Goal: Task Accomplishment & Management: Use online tool/utility

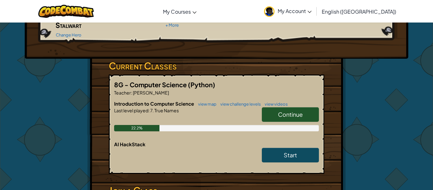
scroll to position [82, 0]
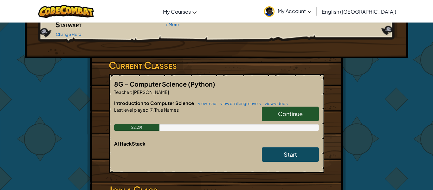
click at [287, 110] on span "Continue" at bounding box center [290, 113] width 25 height 7
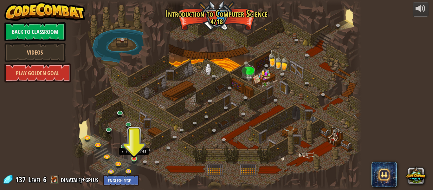
click at [136, 158] on img at bounding box center [134, 151] width 7 height 15
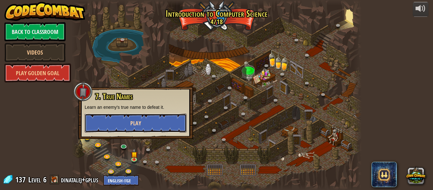
click at [120, 129] on button "Play" at bounding box center [136, 122] width 102 height 19
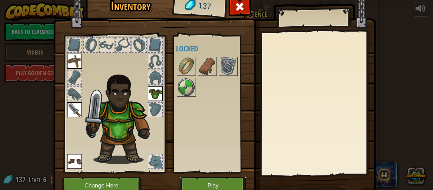
click at [203, 182] on button "Play" at bounding box center [213, 185] width 66 height 17
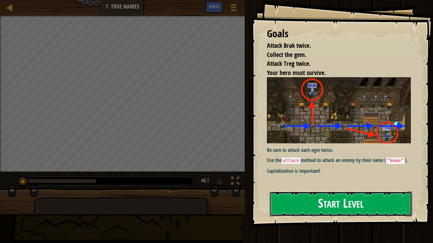
click at [305, 189] on button "Start Level" at bounding box center [341, 204] width 142 height 25
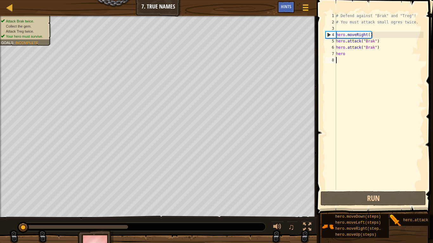
click at [341, 52] on div "# Defend against "Brak" and "Treg"! # You must attack small ogres twice. hero .…" at bounding box center [379, 108] width 89 height 190
click at [346, 54] on div "# Defend against "Brak" and "Treg"! # You must attack small ogres twice. hero .…" at bounding box center [379, 108] width 89 height 190
type textarea "hero."
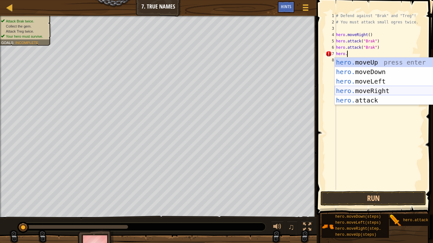
click at [373, 90] on div "hero. moveUp press enter hero. moveDown press enter hero. moveLeft press enter …" at bounding box center [395, 91] width 120 height 67
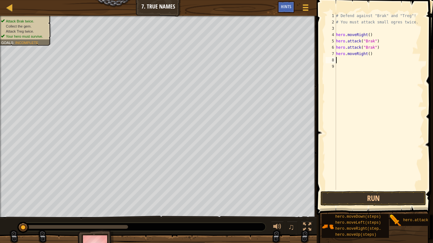
scroll to position [3, 0]
click at [374, 189] on button "Run" at bounding box center [372, 198] width 105 height 15
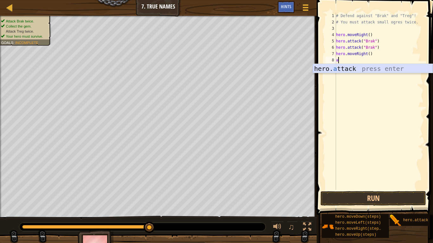
click at [371, 70] on div "hero. a ttack press enter" at bounding box center [373, 78] width 120 height 29
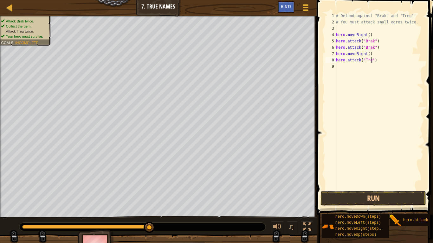
scroll to position [3, 5]
type textarea "hero.attack("Treg")"
click at [344, 66] on div "# Defend against "Brak" and "Treg"! # You must attack small ogres twice. hero .…" at bounding box center [379, 108] width 89 height 190
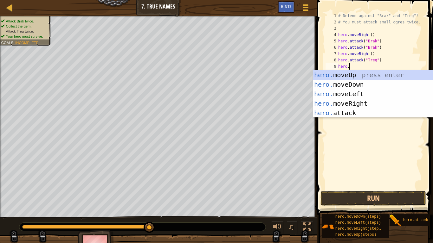
scroll to position [3, 2]
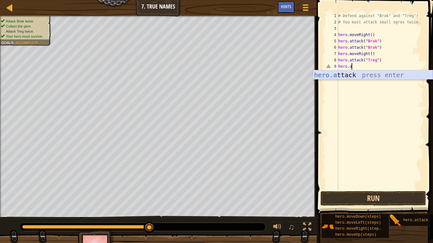
click at [360, 73] on div "hero.a ttack press enter" at bounding box center [373, 84] width 120 height 29
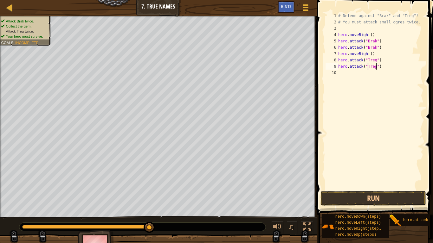
scroll to position [3, 5]
type textarea "hero.attack("Treg")"
click at [374, 189] on button "Run" at bounding box center [372, 198] width 105 height 15
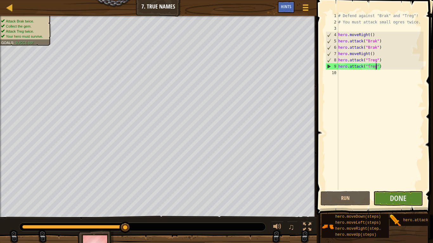
click at [342, 74] on div "# Defend against "Brak" and "Treg"! # You must attack small ogres twice. hero .…" at bounding box center [380, 108] width 86 height 190
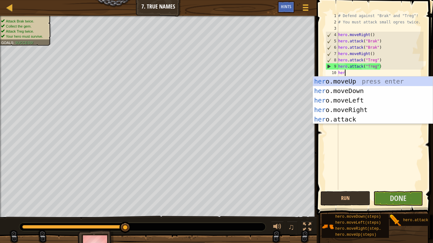
scroll to position [3, 1]
type textarea "hero"
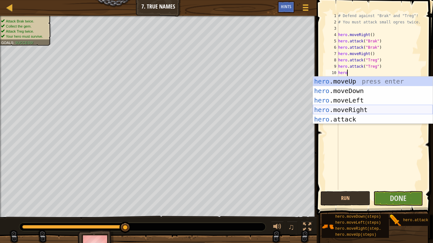
click at [364, 110] on div "hero .moveUp press enter hero .moveDown press enter hero .moveLeft press enter …" at bounding box center [373, 110] width 120 height 67
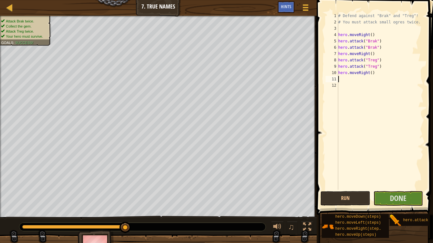
click at [371, 71] on div "# Defend against "Brak" and "Treg"! # You must attack small ogres twice. hero .…" at bounding box center [380, 108] width 86 height 190
type textarea "hero.moveRight(2)"
click at [349, 189] on button "Run" at bounding box center [345, 198] width 50 height 15
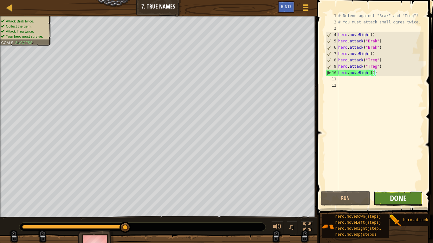
click at [406, 189] on span "Done" at bounding box center [398, 198] width 16 height 10
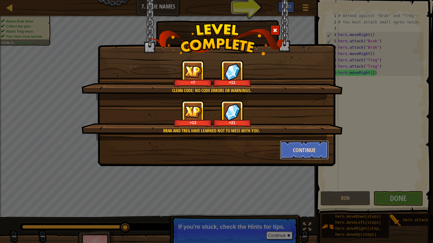
click at [293, 147] on button "Continue" at bounding box center [304, 150] width 49 height 19
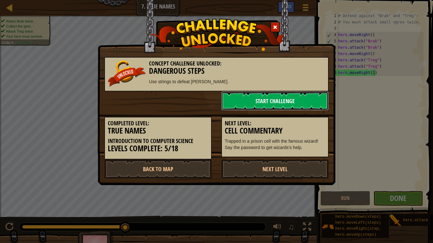
click at [268, 105] on link "Start Challenge" at bounding box center [274, 101] width 107 height 19
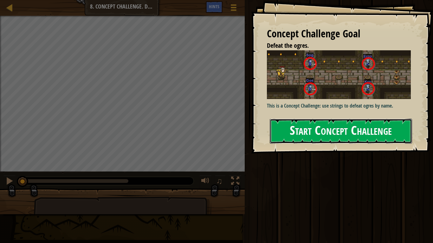
click at [336, 125] on button "Start Concept Challenge" at bounding box center [341, 131] width 142 height 25
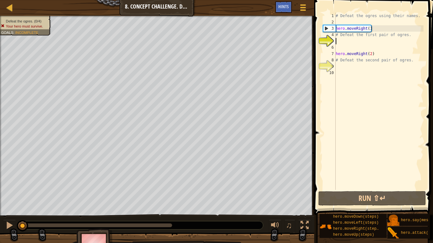
click at [351, 54] on div "# Defeat the ogres using their names. hero . moveRight ( ) # Defeat the first p…" at bounding box center [378, 108] width 89 height 190
type textarea "hero.moveRight(2)"
click at [345, 40] on div "# Defeat the ogres using their names. hero . moveRight ( ) # Defeat the first p…" at bounding box center [378, 108] width 89 height 190
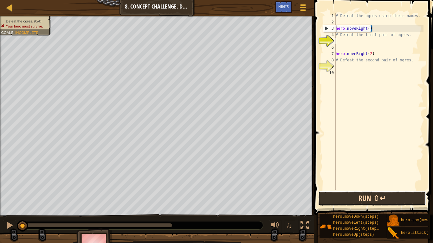
click at [372, 189] on button "Run ⇧↵" at bounding box center [372, 198] width 108 height 15
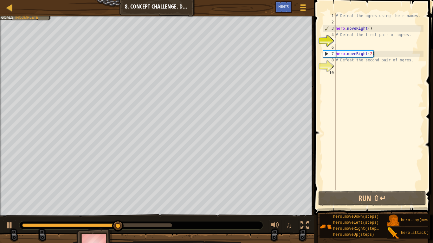
click at [345, 38] on div "# Defeat the ogres using their names. hero . moveRight ( ) # Defeat the first p…" at bounding box center [378, 108] width 89 height 190
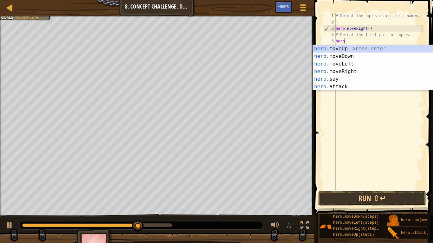
scroll to position [3, 1]
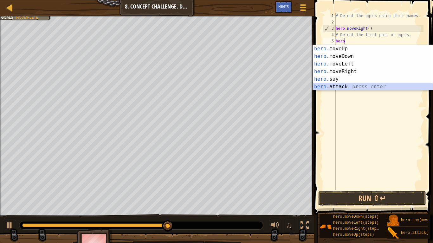
click at [332, 86] on div "hero .moveUp press enter hero .moveDown press enter hero .moveLeft press enter …" at bounding box center [373, 75] width 120 height 61
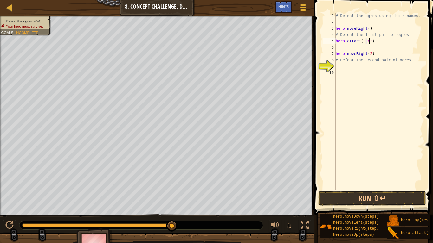
type textarea "hero.attack("sog")"
click at [342, 48] on div "# Defeat the ogres using their names. hero . moveRight ( ) # Defeat the first p…" at bounding box center [378, 108] width 89 height 190
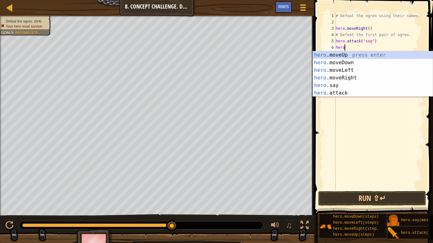
scroll to position [3, 1]
click at [341, 91] on div "hero .moveUp press enter hero .moveDown press enter hero .moveLeft press enter …" at bounding box center [373, 81] width 120 height 61
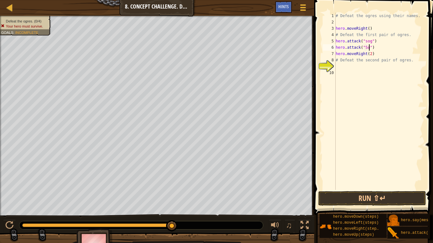
scroll to position [3, 5]
click at [367, 41] on div "# Defeat the ogres using their names. hero . moveRight ( ) # Defeat the first p…" at bounding box center [378, 108] width 89 height 190
type textarea "hero.attack("Sog")"
click at [368, 189] on button "Run ⇧↵" at bounding box center [372, 198] width 108 height 15
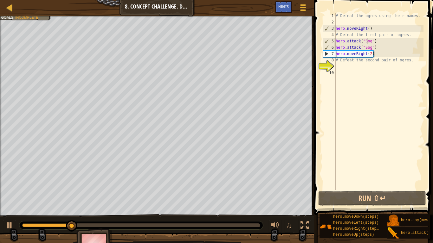
click at [342, 66] on div "# Defeat the ogres using their names. hero . moveRight ( ) # Defeat the first p…" at bounding box center [378, 108] width 89 height 190
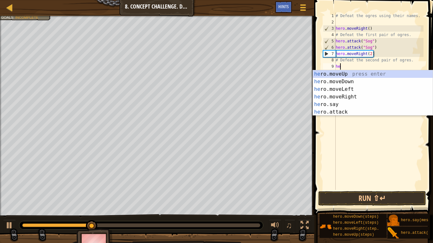
scroll to position [3, 1]
click at [330, 112] on div "hero .moveUp press enter hero .moveDown press enter hero .moveLeft press enter …" at bounding box center [373, 100] width 120 height 61
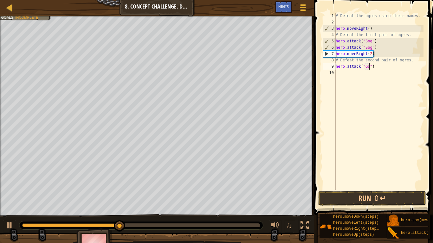
scroll to position [3, 5]
type textarea "hero.attack("Gos")"
click at [337, 74] on div "# Defeat the ogres using their names. hero . moveRight ( ) # Defeat the first p…" at bounding box center [378, 108] width 89 height 190
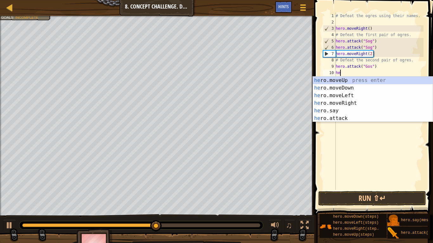
scroll to position [3, 1]
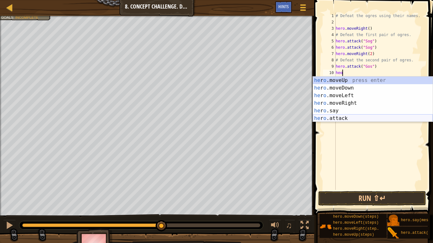
click at [353, 118] on div "he r o .moveUp press enter he r o .moveDown press enter he r o .moveLeft press …" at bounding box center [373, 107] width 120 height 61
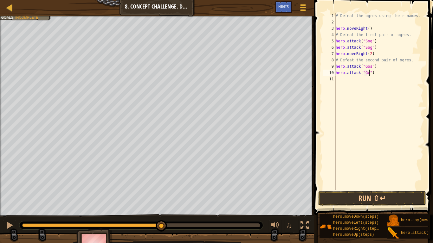
scroll to position [3, 5]
click at [371, 54] on div "# Defeat the ogres using their names. hero . moveRight ( ) # Defeat the first p…" at bounding box center [378, 108] width 89 height 190
click at [350, 60] on div "# Defeat the ogres using their names. hero . moveRight ( ) # Defeat the first p…" at bounding box center [378, 108] width 89 height 190
drag, startPoint x: 410, startPoint y: 61, endPoint x: 337, endPoint y: 60, distance: 73.2
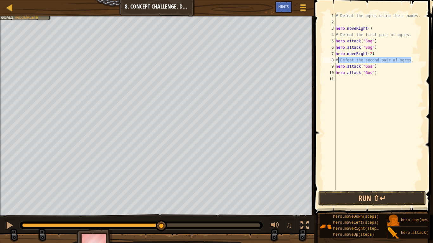
click at [337, 60] on div "# Defeat the ogres using their names. hero . moveRight ( ) # Defeat the first p…" at bounding box center [378, 108] width 89 height 190
type textarea "#"
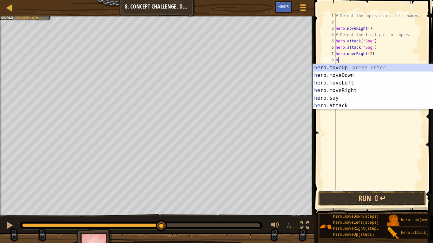
scroll to position [3, 0]
click at [372, 52] on div "# Defeat the ogres using their names. hero . moveRight ( ) # Defeat the first p…" at bounding box center [378, 108] width 89 height 190
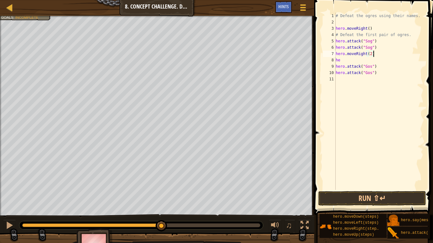
click at [374, 52] on div "# Defeat the ogres using their names. hero . moveRight ( ) # Defeat the first p…" at bounding box center [378, 108] width 89 height 190
type textarea "hero.moveRight"
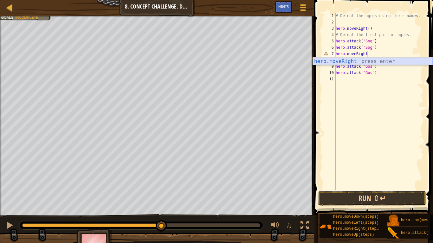
click at [361, 61] on div "hero.moveRight press enter" at bounding box center [373, 69] width 120 height 23
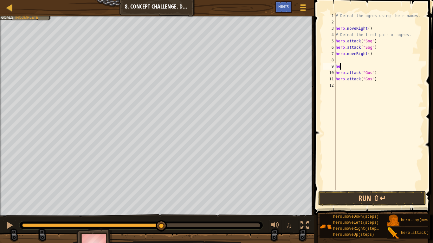
click at [341, 65] on div "# Defeat the ogres using their names. hero . moveRight ( ) # Defeat the first p…" at bounding box center [378, 108] width 89 height 190
type textarea "her"
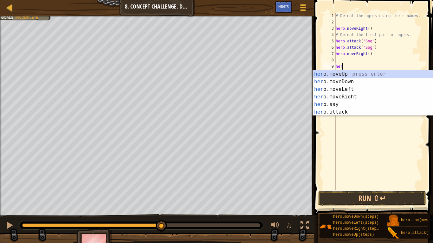
scroll to position [3, 1]
click at [341, 82] on div "her o.moveUp press enter her o.moveDown press enter her o.moveLeft press enter …" at bounding box center [373, 100] width 120 height 61
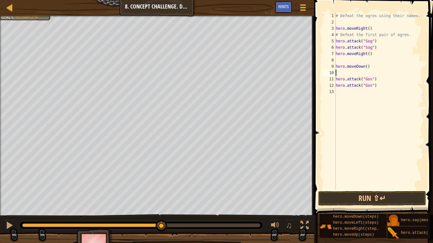
scroll to position [3, 0]
click at [368, 189] on button "Run ⇧↵" at bounding box center [372, 198] width 108 height 15
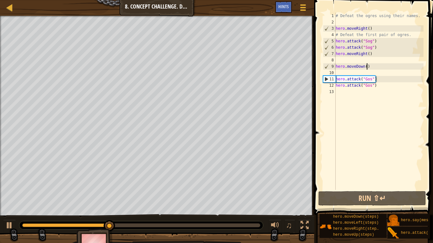
click at [366, 67] on div "# Defeat the ogres using their names. hero . moveRight ( ) # Defeat the first p…" at bounding box center [378, 108] width 89 height 190
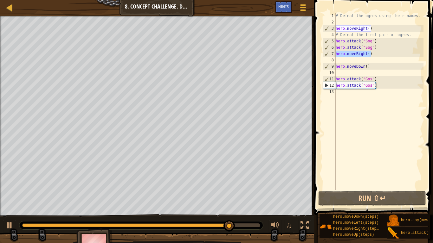
drag, startPoint x: 373, startPoint y: 54, endPoint x: 333, endPoint y: 52, distance: 39.6
click at [333, 52] on div "hero.moveDown() 1 2 3 4 5 6 7 8 9 10 11 12 13 # Defeat the ogres using their na…" at bounding box center [373, 101] width 102 height 177
type textarea "hero.moveRight()"
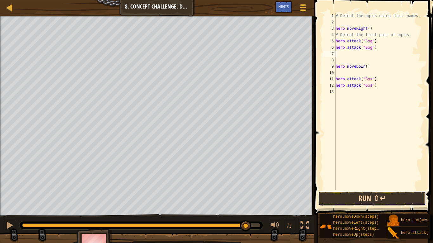
click at [361, 189] on button "Run ⇧↵" at bounding box center [372, 198] width 108 height 15
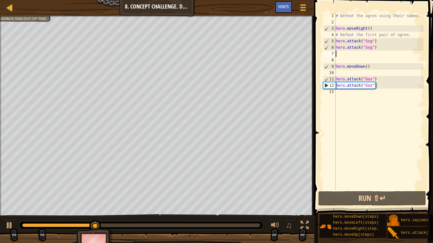
click at [344, 95] on div "# Defeat the ogres using their names. hero . moveRight ( ) # Defeat the first p…" at bounding box center [378, 108] width 89 height 190
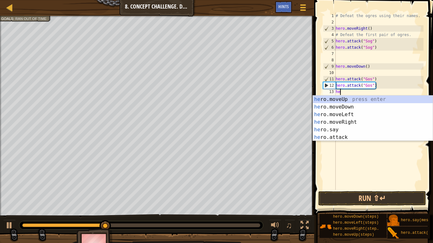
type textarea "hero"
click at [342, 97] on div "hero .moveUp press enter hero .moveDown press enter hero .moveLeft press enter …" at bounding box center [373, 126] width 120 height 61
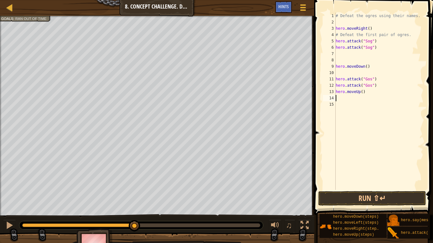
type textarea "h"
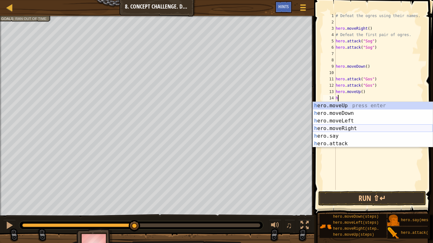
click at [343, 130] on div "h ero.moveUp press enter h ero.moveDown press enter h ero.moveLeft press enter …" at bounding box center [373, 132] width 120 height 61
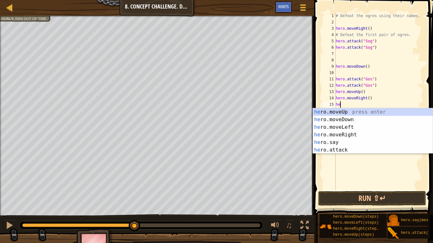
scroll to position [3, 0]
click at [341, 151] on div "he ro.moveUp press enter he ro.moveDown press enter he ro.moveLeft press enter …" at bounding box center [373, 138] width 120 height 61
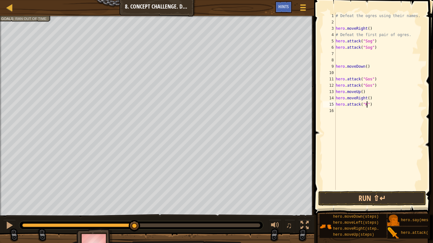
scroll to position [3, 5]
type textarea "hero.attack("Kro")"
click at [341, 111] on div "# Defeat the ogres using their names. hero . moveRight ( ) # Defeat the first p…" at bounding box center [378, 108] width 89 height 190
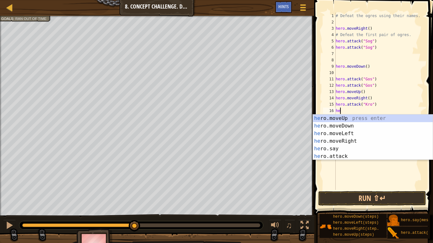
scroll to position [3, 0]
click at [338, 158] on div "he ro.moveUp press enter he ro.moveDown press enter he ro.moveLeft press enter …" at bounding box center [373, 145] width 120 height 61
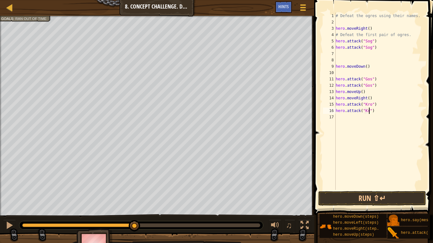
scroll to position [3, 5]
type textarea "hero.attack("Kro")"
click at [341, 117] on div "# Defeat the ogres using their names. hero . moveRight ( ) # Defeat the first p…" at bounding box center [378, 108] width 89 height 190
click at [371, 95] on div "# Defeat the ogres using their names. hero . moveRight ( ) # Defeat the first p…" at bounding box center [378, 108] width 89 height 190
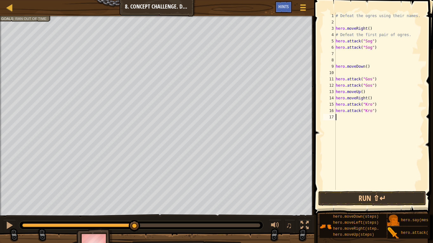
type textarea "hero.moveRight()"
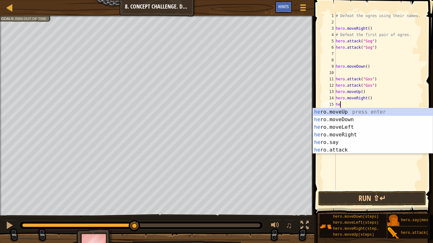
type textarea "hero"
click at [340, 134] on div "hero .moveUp press enter hero .moveDown press enter hero .moveLeft press enter …" at bounding box center [373, 138] width 120 height 61
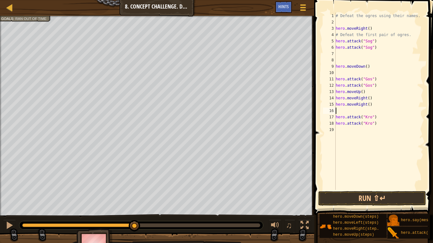
scroll to position [3, 0]
drag, startPoint x: 371, startPoint y: 104, endPoint x: 336, endPoint y: 104, distance: 35.2
click at [336, 104] on div "# Defeat the ogres using their names. hero . moveRight ( ) # Defeat the first p…" at bounding box center [378, 108] width 89 height 190
type textarea "hero.moveRight()"
click at [368, 98] on div "# Defeat the ogres using their names. hero . moveRight ( ) # Defeat the first p…" at bounding box center [378, 108] width 89 height 190
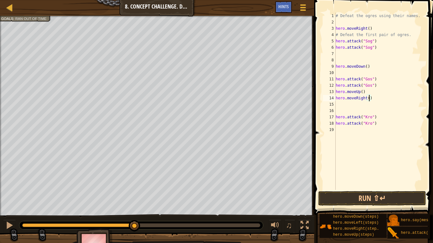
type textarea "hero.moveRight(2)"
click at [341, 131] on div "# Defeat the ogres using their names. hero . moveRight ( ) # Defeat the first p…" at bounding box center [378, 108] width 89 height 190
click at [336, 112] on div "# Defeat the ogres using their names. hero . moveRight ( ) # Defeat the first p…" at bounding box center [378, 108] width 89 height 190
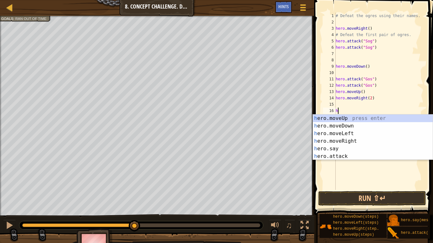
type textarea "he"
click at [343, 125] on div "he ro.moveUp press enter he ro.moveDown press enter he ro.moveLeft press enter …" at bounding box center [373, 145] width 120 height 61
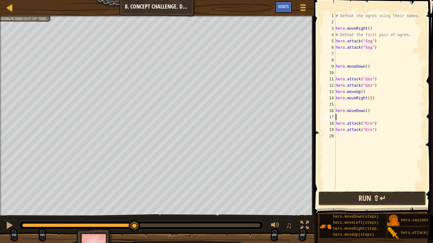
click at [363, 189] on button "Run ⇧↵" at bounding box center [372, 198] width 108 height 15
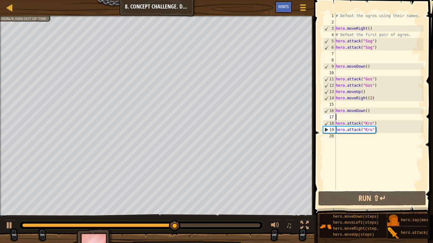
click at [339, 137] on div "# Defeat the ogres using their names. hero . moveRight ( ) # Defeat the first p…" at bounding box center [378, 108] width 89 height 190
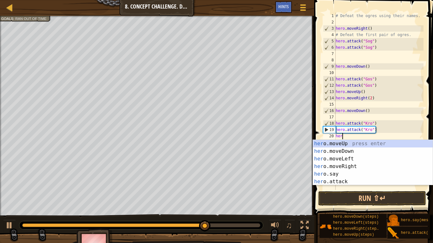
scroll to position [3, 1]
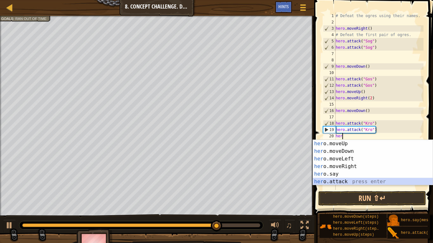
click at [334, 182] on div "her o.moveUp press enter her o.moveDown press enter her o.moveLeft press enter …" at bounding box center [373, 170] width 120 height 61
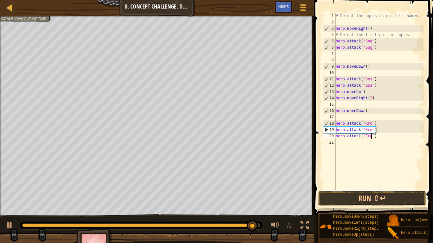
scroll to position [3, 6]
type textarea "hero.attack("Ergo")"
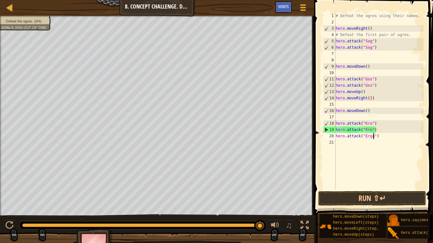
scroll to position [3, 0]
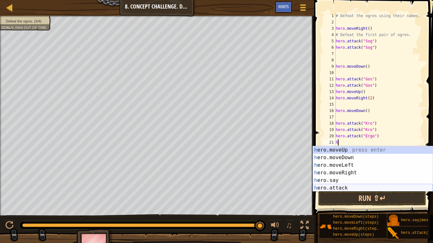
click at [336, 187] on div "h ero.moveUp press enter h ero.moveDown press enter h ero.moveLeft press enter …" at bounding box center [373, 176] width 120 height 61
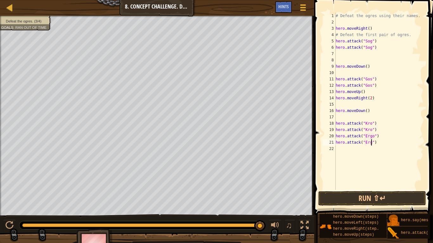
scroll to position [3, 6]
type textarea "hero.attack("Ergo")"
click at [359, 189] on button "Run ⇧↵" at bounding box center [372, 198] width 108 height 15
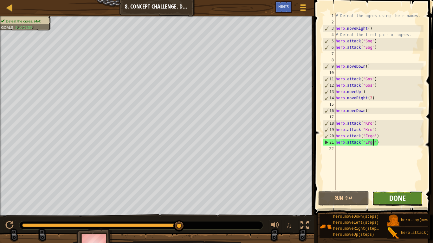
click at [398, 189] on span "Done" at bounding box center [397, 198] width 16 height 10
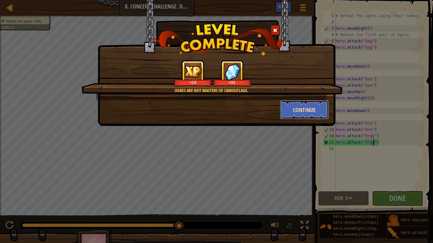
click at [298, 110] on button "Continue" at bounding box center [304, 109] width 49 height 19
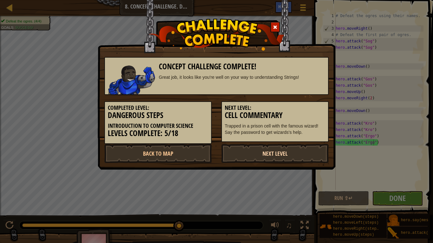
click at [260, 154] on link "Next Level" at bounding box center [274, 153] width 107 height 19
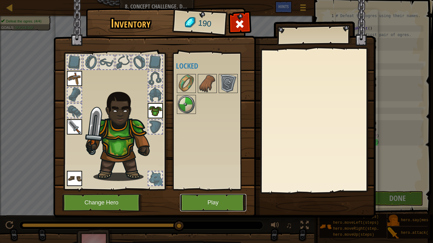
click at [202, 189] on button "Play" at bounding box center [213, 202] width 66 height 17
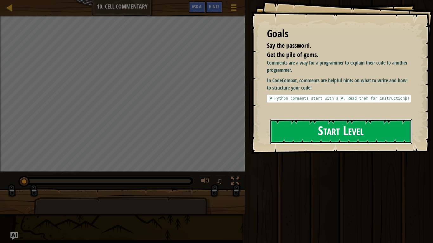
click at [325, 138] on button "Start Level" at bounding box center [341, 131] width 142 height 25
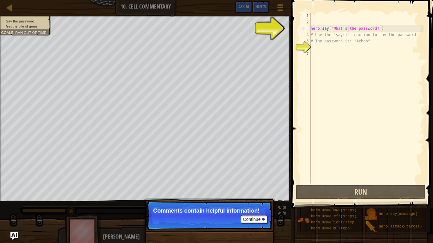
click at [349, 27] on div "hero . say ( "What's the password?" ) # Use the "say()" function to say the pas…" at bounding box center [366, 105] width 114 height 184
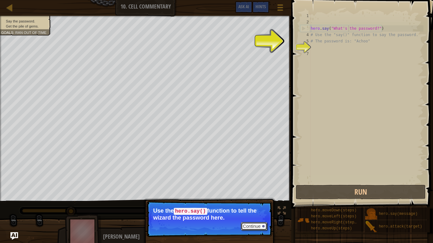
click at [248, 189] on button "Continue" at bounding box center [254, 226] width 26 height 8
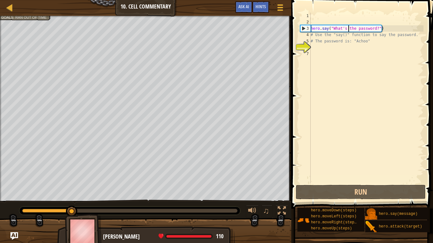
scroll to position [3, 6]
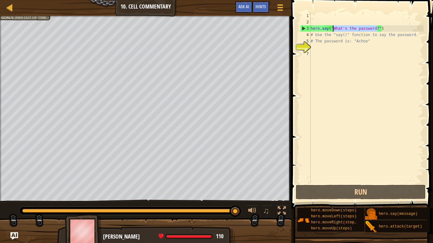
drag, startPoint x: 377, startPoint y: 26, endPoint x: 333, endPoint y: 27, distance: 43.4
click at [333, 27] on div "hero . say ( "What's the password?" ) # Use the "say()" function to say the pas…" at bounding box center [366, 105] width 114 height 184
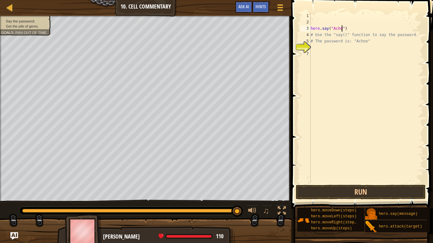
scroll to position [3, 5]
type textarea "hero.say("Achoo")"
click at [330, 189] on button "Run" at bounding box center [361, 192] width 130 height 15
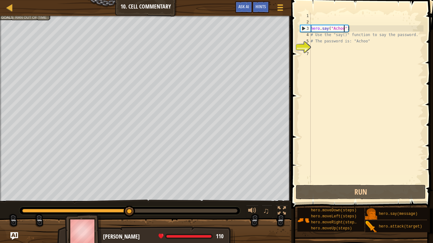
click at [314, 50] on div "hero . say ( "Achoo" ) # Use the "say()" function to say the password. # The pa…" at bounding box center [366, 105] width 114 height 184
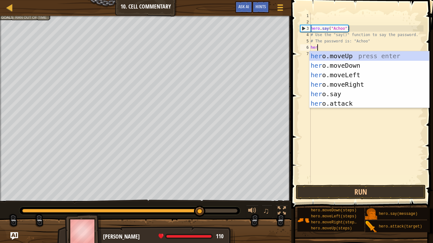
scroll to position [3, 1]
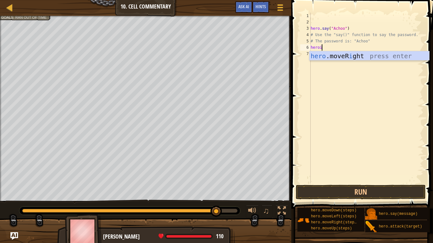
type textarea "hero"
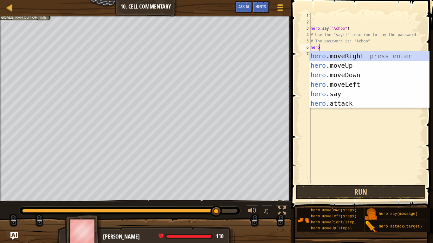
scroll to position [3, 1]
click at [340, 65] on div "hero .moveRight press enter hero .moveUp press enter hero .moveDown press enter…" at bounding box center [369, 89] width 120 height 76
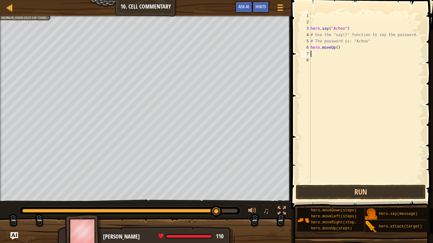
type textarea "h"
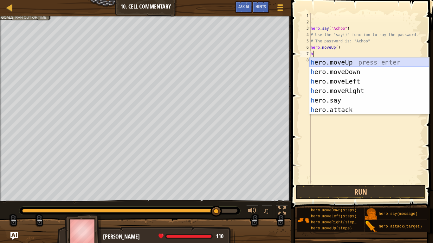
click at [337, 63] on div "h ero.moveUp press enter h ero.moveDown press enter h ero.moveLeft press enter …" at bounding box center [369, 96] width 120 height 76
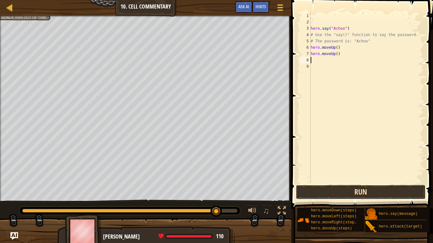
click at [353, 189] on button "Run" at bounding box center [361, 192] width 130 height 15
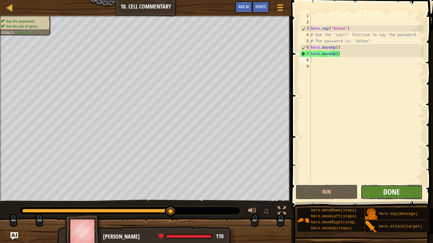
click at [396, 189] on span "Done" at bounding box center [391, 192] width 16 height 10
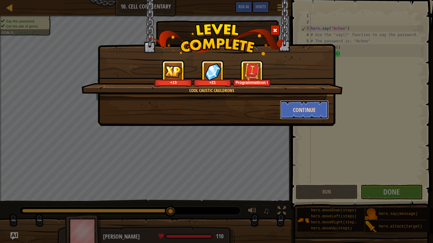
click at [308, 106] on button "Continue" at bounding box center [304, 109] width 49 height 19
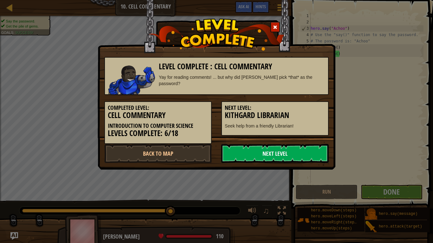
click at [279, 153] on link "Next Level" at bounding box center [274, 153] width 107 height 19
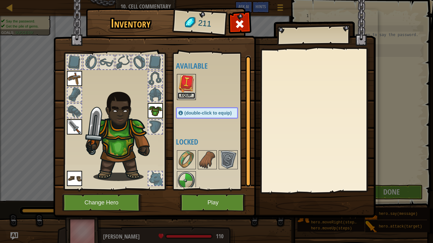
click at [187, 96] on button "Equip" at bounding box center [186, 96] width 18 height 7
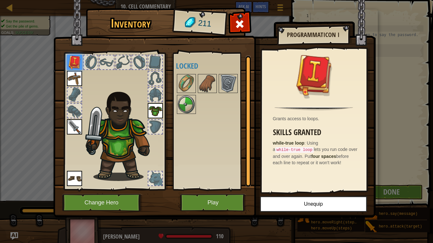
click at [160, 126] on div at bounding box center [155, 127] width 14 height 14
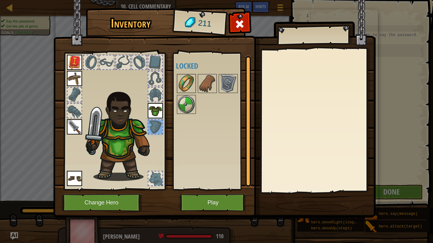
click at [189, 87] on img at bounding box center [186, 84] width 18 height 18
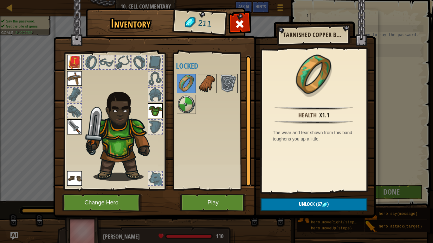
click at [212, 84] on img at bounding box center [207, 84] width 18 height 18
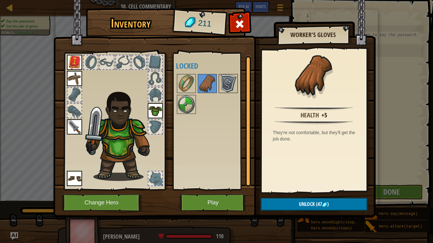
click at [228, 83] on img at bounding box center [228, 84] width 18 height 18
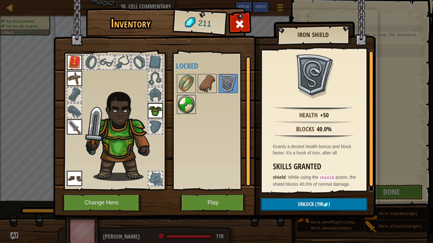
click at [187, 104] on img at bounding box center [186, 105] width 18 height 18
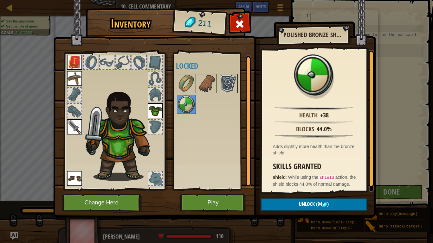
click at [230, 86] on img at bounding box center [228, 84] width 18 height 18
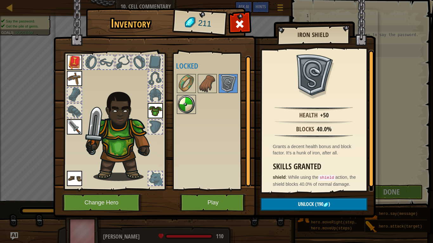
click at [192, 97] on img at bounding box center [186, 105] width 18 height 18
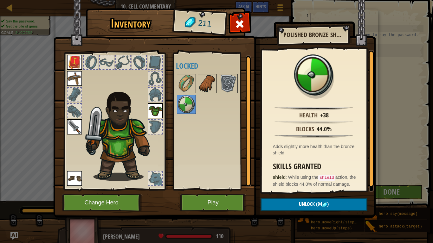
click at [214, 79] on img at bounding box center [207, 84] width 18 height 18
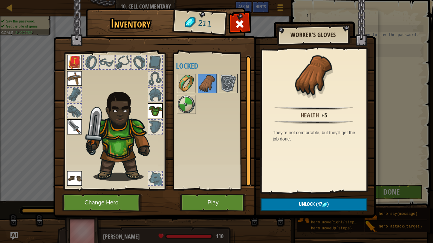
click at [190, 80] on img at bounding box center [186, 84] width 18 height 18
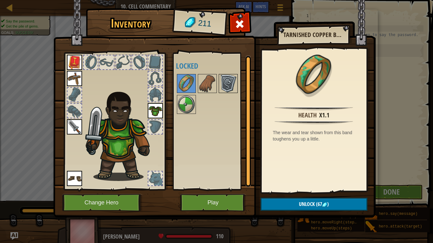
click at [224, 82] on img at bounding box center [228, 84] width 18 height 18
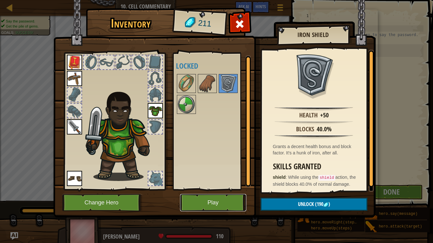
click at [214, 189] on button "Play" at bounding box center [213, 202] width 66 height 17
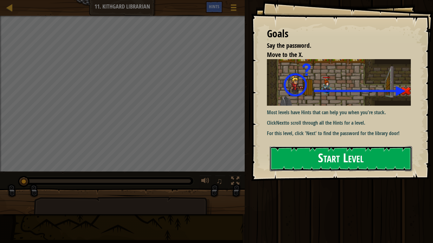
click at [304, 146] on button "Start Level" at bounding box center [341, 158] width 142 height 25
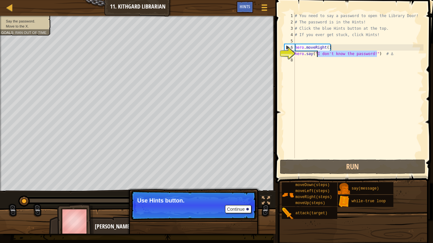
drag, startPoint x: 377, startPoint y: 53, endPoint x: 317, endPoint y: 56, distance: 60.3
click at [317, 56] on div "# You need to say a password to open the Library Door! # The password is in the…" at bounding box center [358, 92] width 130 height 158
click at [374, 53] on div "# You need to say a password to open the Library Door! # The password is in the…" at bounding box center [358, 86] width 130 height 146
drag, startPoint x: 375, startPoint y: 54, endPoint x: 317, endPoint y: 54, distance: 58.3
click at [317, 54] on div "# You need to say a password to open the Library Door! # The password is in the…" at bounding box center [358, 92] width 130 height 158
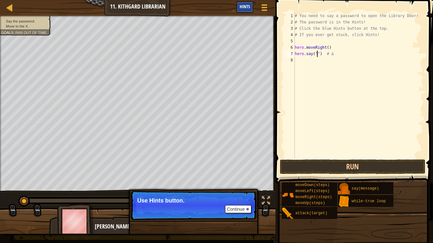
click at [250, 8] on span "Hints" at bounding box center [245, 6] width 10 height 6
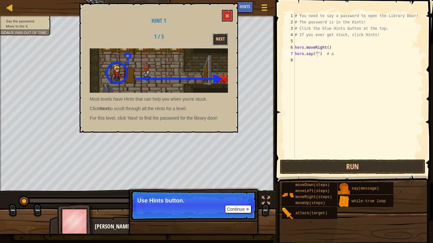
click at [215, 40] on button "Next" at bounding box center [220, 40] width 15 height 12
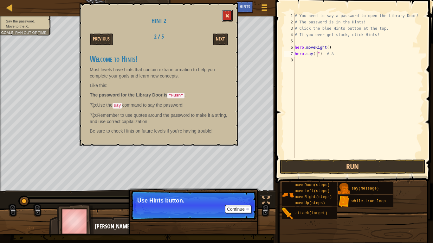
click at [230, 18] on button at bounding box center [227, 16] width 11 height 12
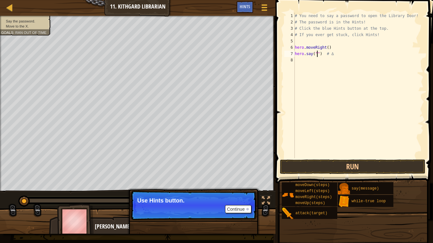
click at [317, 54] on div "# You need to say a password to open the Library Door! # The password is in the…" at bounding box center [358, 92] width 130 height 158
type textarea "hero.say("Hush") # ∆"
click at [388, 169] on button "Run" at bounding box center [352, 167] width 145 height 15
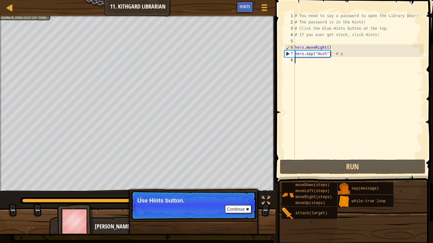
click at [302, 57] on div "# You need to say a password to open the Library Door! # The password is in the…" at bounding box center [358, 92] width 130 height 158
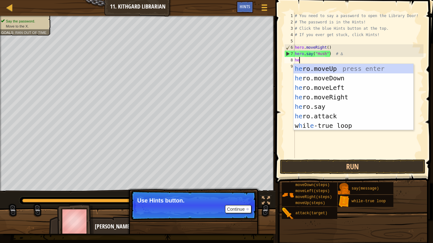
type textarea "hero"
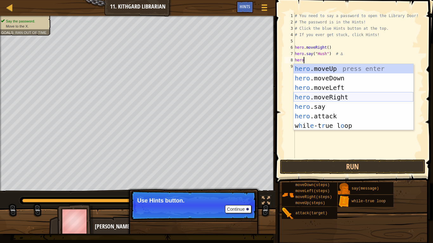
click at [336, 99] on div "hero .moveUp press enter hero .moveDown press enter hero .moveLeft press enter …" at bounding box center [353, 107] width 120 height 86
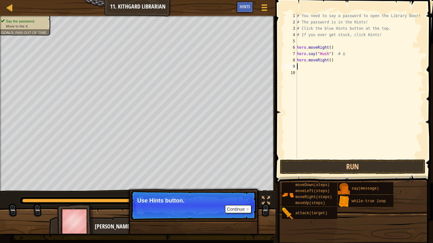
scroll to position [3, 0]
click at [361, 168] on button "Run" at bounding box center [352, 167] width 145 height 15
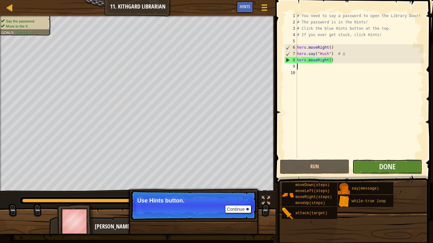
click at [367, 166] on button "Done" at bounding box center [386, 167] width 69 height 15
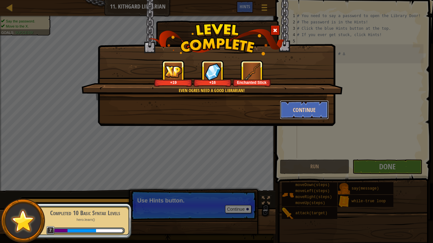
click at [291, 109] on button "Continue" at bounding box center [304, 109] width 49 height 19
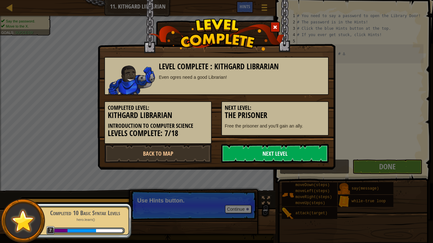
click at [301, 151] on link "Next Level" at bounding box center [274, 153] width 107 height 19
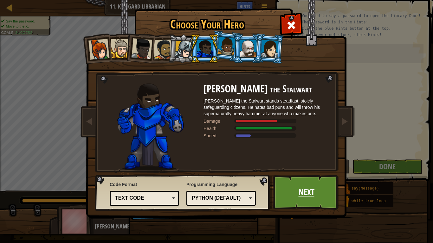
click at [295, 189] on link "Next" at bounding box center [306, 192] width 66 height 35
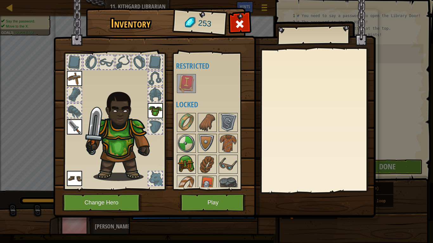
scroll to position [8, 0]
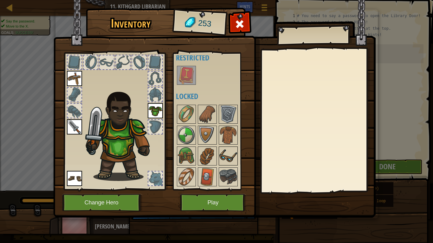
click at [221, 159] on img at bounding box center [228, 156] width 18 height 18
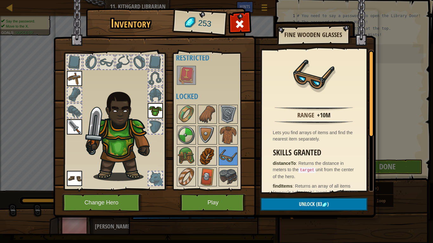
click at [208, 155] on img at bounding box center [207, 156] width 18 height 18
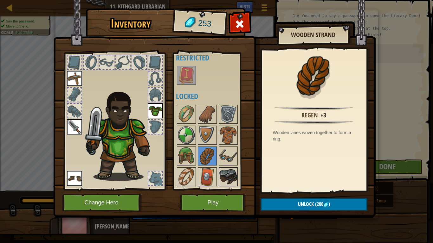
click at [225, 172] on img at bounding box center [228, 177] width 18 height 18
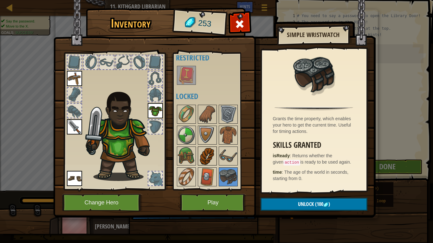
click at [202, 159] on img at bounding box center [207, 156] width 18 height 18
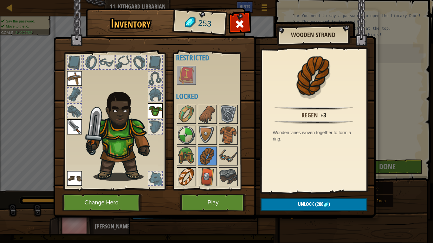
click at [188, 175] on img at bounding box center [186, 177] width 18 height 18
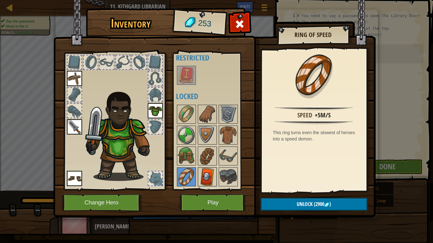
click at [203, 175] on img at bounding box center [207, 177] width 18 height 18
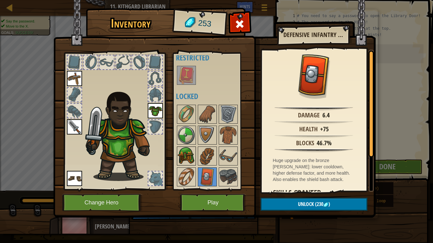
click at [182, 154] on img at bounding box center [186, 156] width 18 height 18
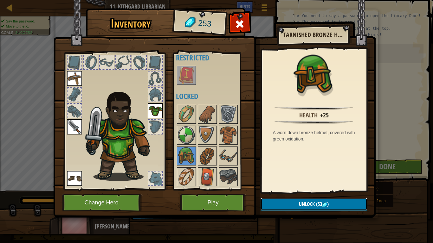
click at [289, 189] on button "Unlock (53 )" at bounding box center [313, 204] width 107 height 13
click at [288, 189] on button "Confirm" at bounding box center [313, 204] width 107 height 13
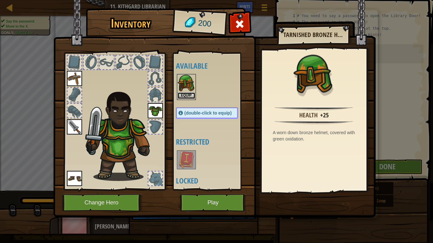
click at [187, 96] on button "Equip" at bounding box center [186, 96] width 18 height 7
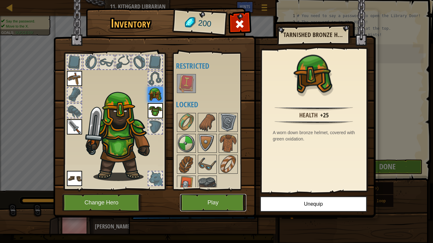
click at [188, 189] on button "Play" at bounding box center [213, 202] width 66 height 17
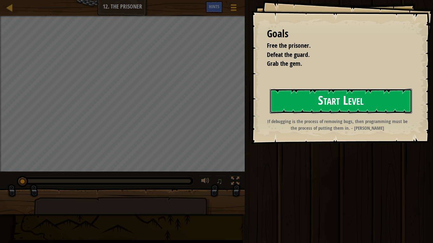
click at [334, 98] on button "Start Level" at bounding box center [341, 101] width 142 height 25
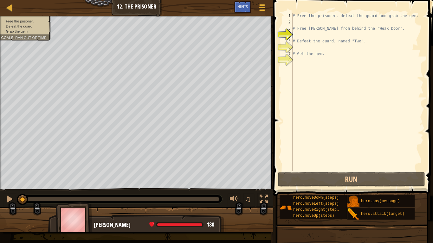
type textarea "h"
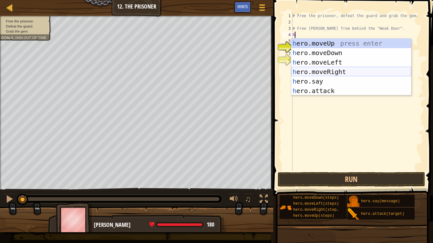
click at [329, 72] on div "h ero.moveUp press enter h ero.moveDown press enter h ero.moveLeft press enter …" at bounding box center [351, 77] width 120 height 76
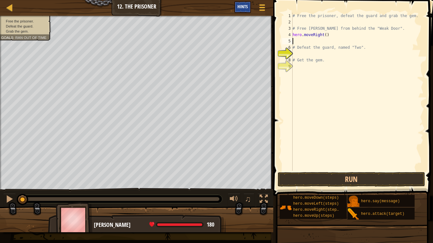
click at [239, 3] on div "Hints" at bounding box center [242, 7] width 17 height 12
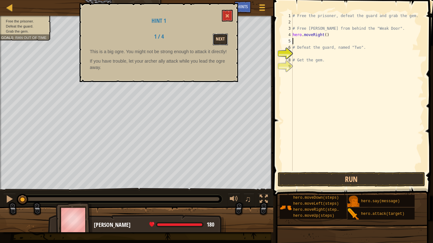
click at [222, 40] on button "Next" at bounding box center [220, 40] width 15 height 12
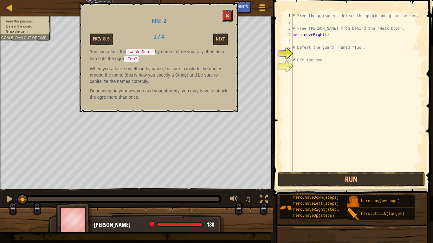
click at [228, 14] on span at bounding box center [227, 16] width 4 height 4
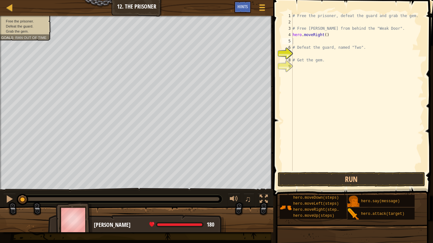
click at [296, 53] on div "# Free the prisoner, defeat the guard and grab the gem. # Free [PERSON_NAME] fr…" at bounding box center [357, 98] width 132 height 171
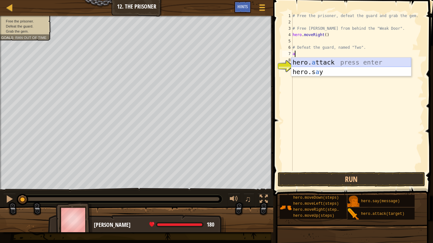
click at [313, 60] on div "hero. a ttack press enter hero.s a y press enter" at bounding box center [351, 77] width 120 height 38
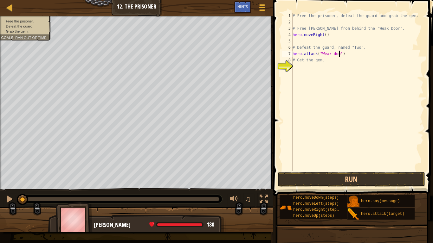
scroll to position [3, 7]
click at [351, 182] on button "Run" at bounding box center [352, 179] width 148 height 15
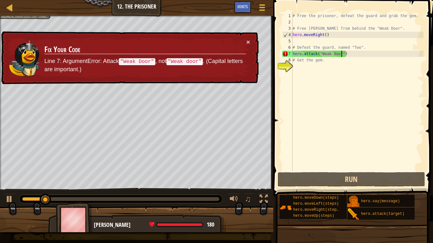
click at [334, 51] on div "# Free the prisoner, defeat the guard and grab the gem. # Free [PERSON_NAME] fr…" at bounding box center [357, 98] width 132 height 171
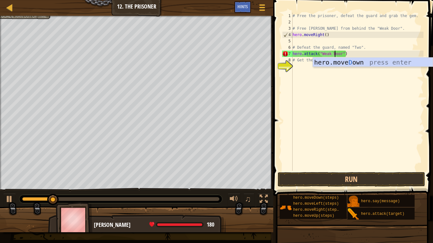
scroll to position [3, 6]
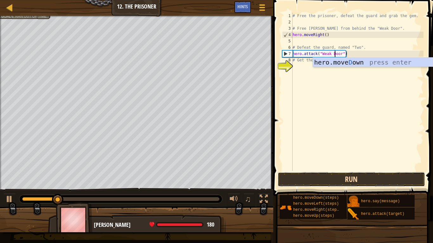
click at [362, 180] on button "Run" at bounding box center [352, 179] width 148 height 15
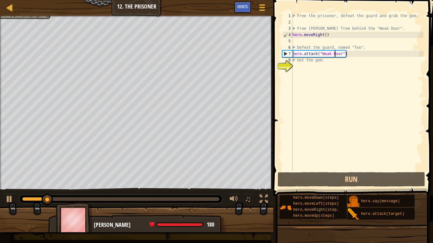
click at [286, 63] on div "9" at bounding box center [287, 66] width 10 height 6
type textarea "# Get the gem."
click at [303, 69] on div "# Free the prisoner, defeat the guard and grab the gem. # Free [PERSON_NAME] fr…" at bounding box center [357, 98] width 132 height 171
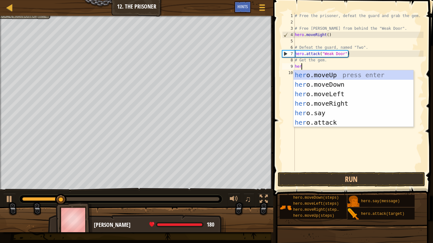
type textarea "hero"
click at [335, 103] on div "hero .moveUp press enter hero .moveDown press enter hero .moveLeft press enter …" at bounding box center [353, 108] width 120 height 76
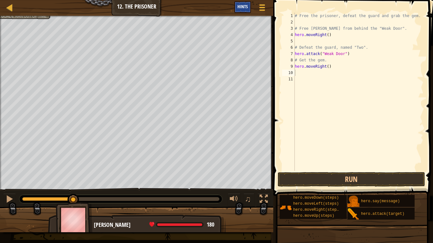
click at [249, 6] on div "Hints" at bounding box center [242, 7] width 17 height 12
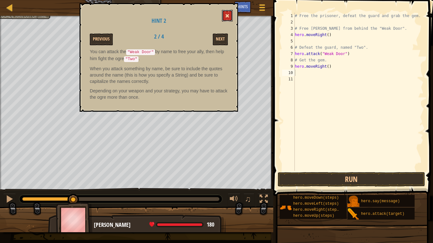
click at [225, 16] on button at bounding box center [227, 16] width 11 height 12
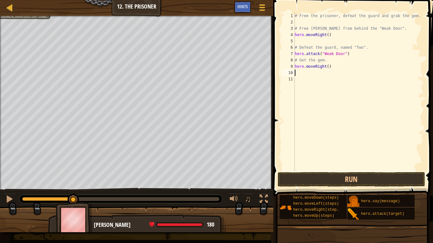
click at [309, 73] on div "# Free the prisoner, defeat the guard and grab the gem. # Free [PERSON_NAME] fr…" at bounding box center [358, 98] width 130 height 171
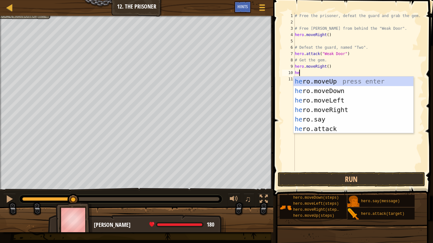
type textarea "her"
click at [327, 108] on div "her o.moveUp press enter her o.moveDown press enter her o.moveLeft press enter …" at bounding box center [353, 115] width 120 height 76
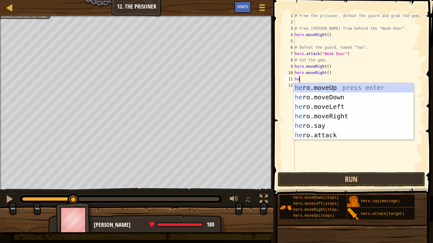
type textarea "hero"
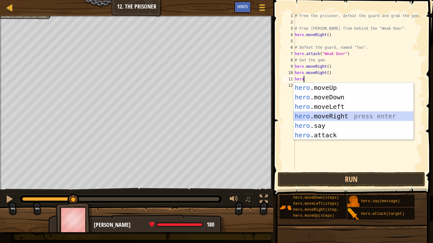
click at [328, 114] on div "hero .moveUp press enter hero .moveDown press enter hero .moveLeft press enter …" at bounding box center [353, 121] width 120 height 76
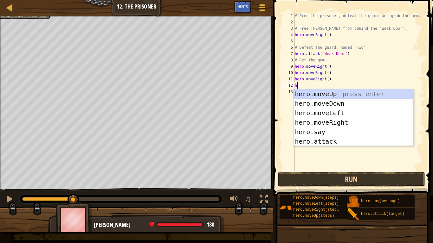
scroll to position [3, 0]
click at [326, 142] on div "he ro.moveUp press enter he ro.moveDown press enter he ro.moveLeft press enter …" at bounding box center [353, 127] width 120 height 76
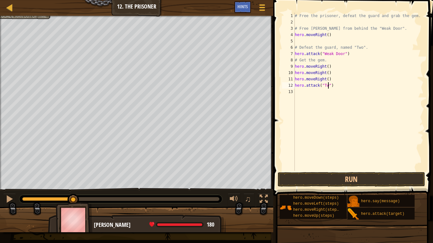
type textarea "hero.attack("Two")"
click at [297, 92] on div "# Free the prisoner, defeat the guard and grab the gem. # Free [PERSON_NAME] fr…" at bounding box center [358, 98] width 130 height 171
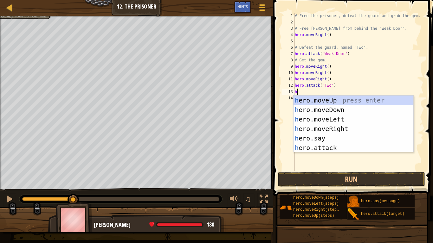
type textarea "he"
click at [328, 111] on div "he ro.moveUp press enter he ro.moveDown press enter he ro.moveLeft press enter …" at bounding box center [353, 134] width 120 height 76
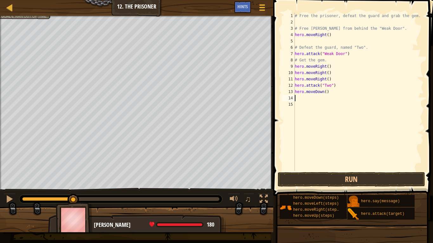
click at [326, 92] on div "# Free the prisoner, defeat the guard and grab the gem. # Free [PERSON_NAME] fr…" at bounding box center [358, 98] width 130 height 171
type textarea "hero.moveDown(3)"
click at [331, 180] on button "Run" at bounding box center [352, 179] width 148 height 15
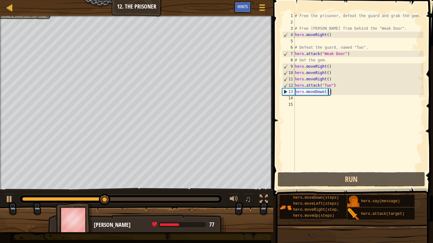
click at [298, 100] on div "# Free the prisoner, defeat the guard and grab the gem. # Free [PERSON_NAME] fr…" at bounding box center [358, 98] width 130 height 171
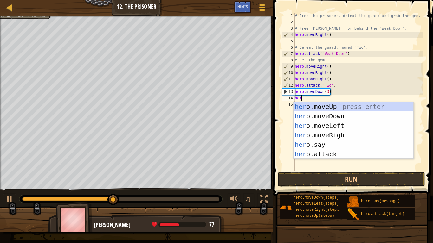
type textarea "hero"
click at [331, 132] on div "hero .moveUp press enter hero .moveDown press enter hero .moveLeft press enter …" at bounding box center [353, 140] width 120 height 76
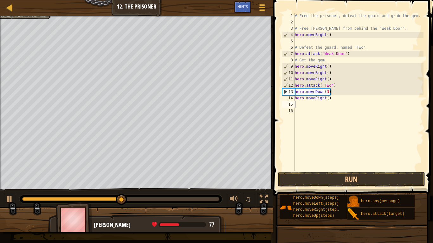
scroll to position [3, 0]
click at [346, 178] on button "Run" at bounding box center [352, 179] width 148 height 15
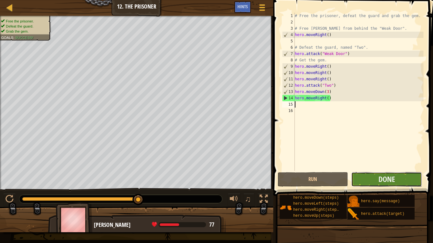
click at [398, 177] on button "Done" at bounding box center [386, 179] width 71 height 15
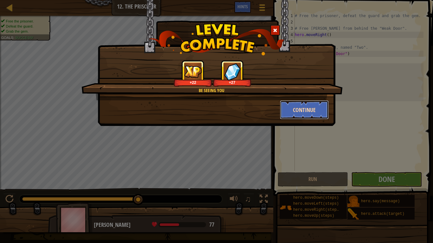
click at [316, 109] on button "Continue" at bounding box center [304, 109] width 49 height 19
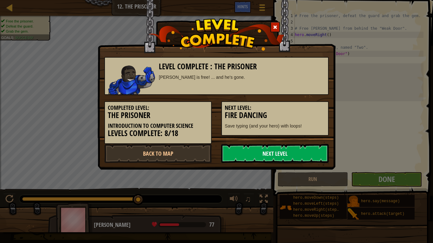
click at [297, 148] on link "Next Level" at bounding box center [274, 153] width 107 height 19
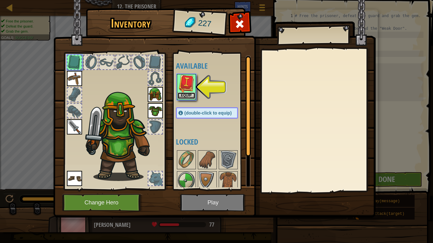
click at [181, 96] on button "Equip" at bounding box center [186, 96] width 18 height 7
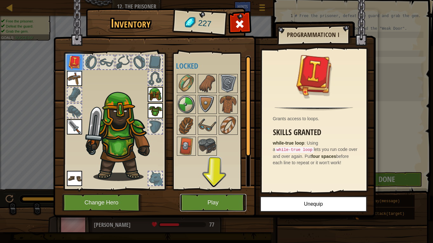
click at [206, 189] on button "Play" at bounding box center [213, 202] width 66 height 17
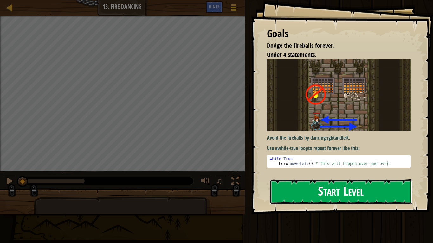
click at [293, 189] on button "Start Level" at bounding box center [341, 192] width 142 height 25
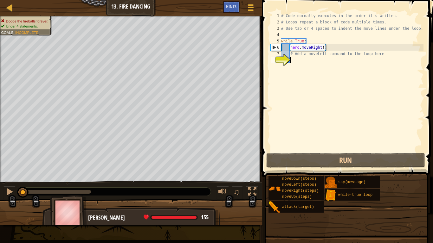
type textarea "h"
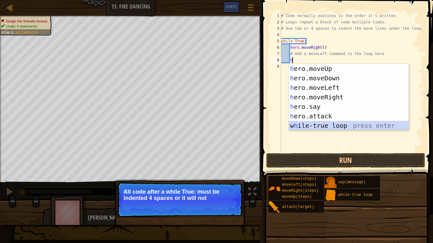
click at [322, 122] on div "h ero.moveUp press enter h ero.moveDown press enter h ero.moveLeft press enter …" at bounding box center [349, 107] width 120 height 86
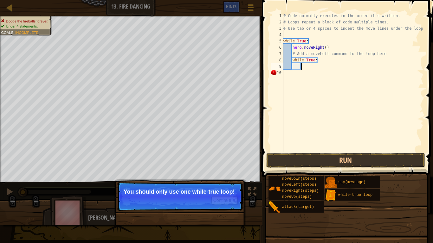
type textarea "h"
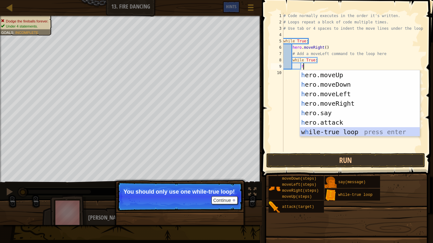
click at [336, 130] on div "h ero.moveUp press enter h ero.moveDown press enter h ero.moveLeft press enter …" at bounding box center [360, 113] width 120 height 86
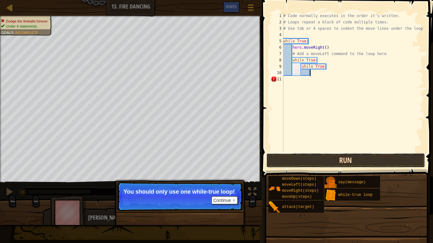
click at [323, 163] on button "Run" at bounding box center [345, 160] width 159 height 15
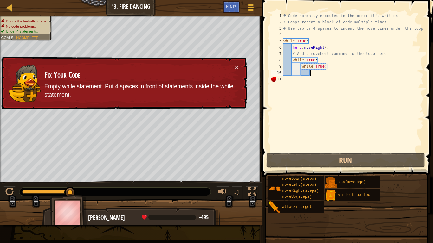
click at [321, 67] on div "# Code normally executes in the order it's written. # Loops repeat a block of c…" at bounding box center [352, 89] width 141 height 152
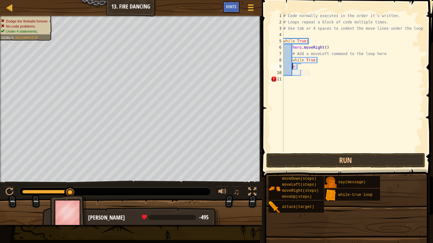
scroll to position [3, 2]
click at [294, 64] on div "# Code normally executes in the order it's written. # Loops repeat a block of c…" at bounding box center [352, 89] width 141 height 152
click at [298, 65] on div "# Code normally executes in the order it's written. # Loops repeat a block of c…" at bounding box center [352, 89] width 141 height 152
type textarea "e"
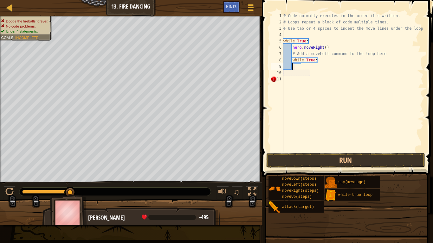
click at [293, 78] on div "# Code normally executes in the order it's written. # Loops repeat a block of c…" at bounding box center [352, 89] width 141 height 152
drag, startPoint x: 316, startPoint y: 60, endPoint x: 281, endPoint y: 58, distance: 35.2
click at [281, 58] on div "1 2 3 4 5 6 7 8 9 10 11 # Code normally executes in the order it's written. # L…" at bounding box center [346, 82] width 154 height 139
type textarea "while True:"
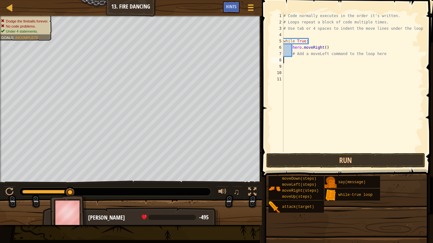
type textarea "h"
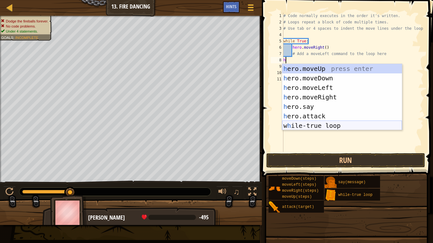
click at [307, 122] on div "h ero.moveUp press enter h ero.moveDown press enter h ero.moveLeft press enter …" at bounding box center [342, 107] width 120 height 86
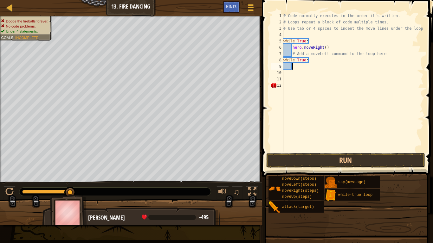
type textarea "h"
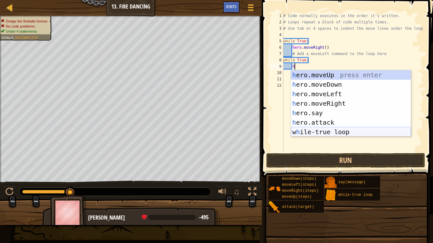
click at [320, 131] on div "h ero.moveUp press enter h ero.moveDown press enter h ero.moveLeft press enter …" at bounding box center [351, 113] width 120 height 86
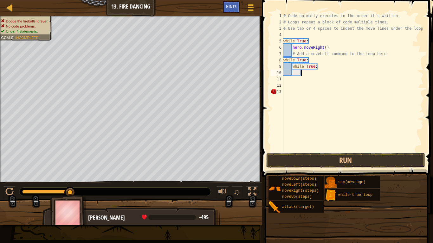
type textarea "h"
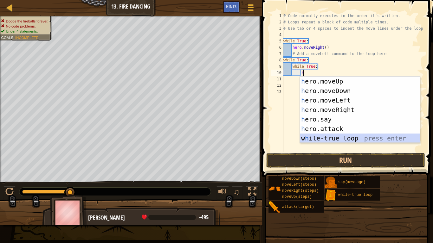
click at [336, 139] on div "h ero.moveUp press enter h ero.moveDown press enter h ero.moveLeft press enter …" at bounding box center [360, 120] width 120 height 86
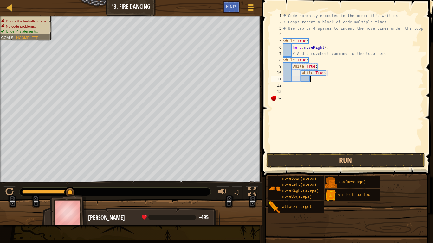
type textarea "h"
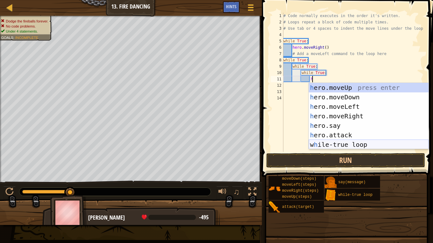
click at [339, 145] on div "h ero.moveUp press enter h ero.moveDown press enter h ero.moveLeft press enter …" at bounding box center [369, 126] width 120 height 86
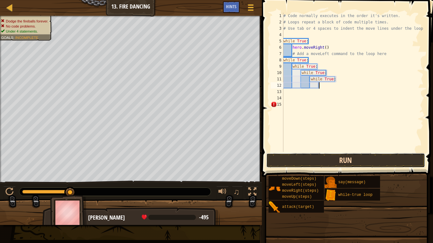
click at [340, 156] on button "Run" at bounding box center [345, 160] width 159 height 15
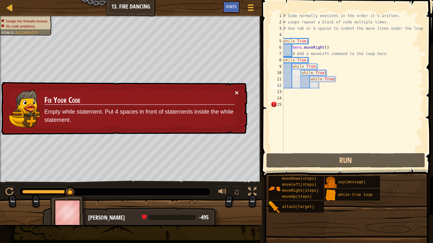
click at [238, 92] on button "×" at bounding box center [237, 92] width 4 height 7
click at [291, 103] on div "# Code normally executes in the order it's written. # Loops repeat a block of c…" at bounding box center [352, 89] width 141 height 152
type textarea "h"
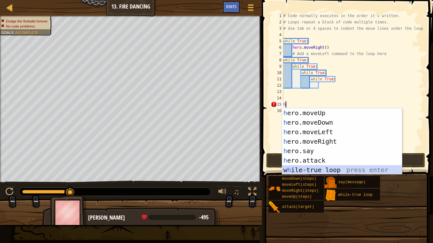
click at [307, 172] on div "h ero.moveUp press enter h ero.moveDown press enter h ero.moveLeft press enter …" at bounding box center [342, 151] width 120 height 86
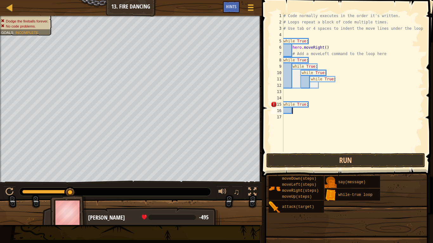
click at [292, 104] on div "# Code normally executes in the order it's written. # Loops repeat a block of c…" at bounding box center [352, 89] width 141 height 152
click at [228, 3] on div "Hints" at bounding box center [231, 7] width 17 height 12
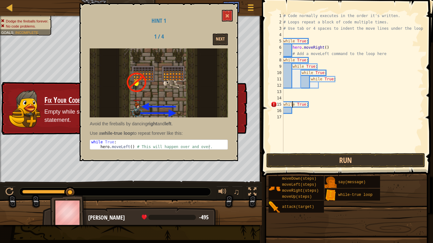
click at [307, 105] on div "# Code normally executes in the order it's written. # Loops repeat a block of c…" at bounding box center [352, 89] width 141 height 152
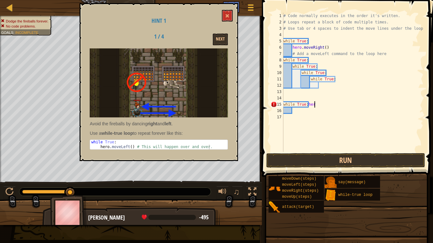
type textarea "while True:hero"
click at [315, 86] on div "# Code normally executes in the order it's written. # Loops repeat a block of c…" at bounding box center [352, 89] width 141 height 152
type textarea "h"
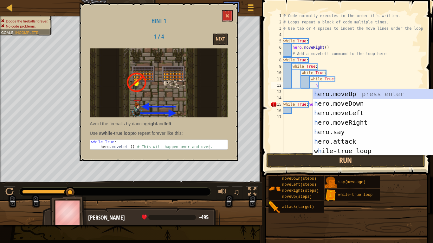
scroll to position [3, 5]
click at [354, 123] on div "h ero.moveUp press enter h ero.moveDown press enter h ero.moveLeft press enter …" at bounding box center [373, 132] width 120 height 86
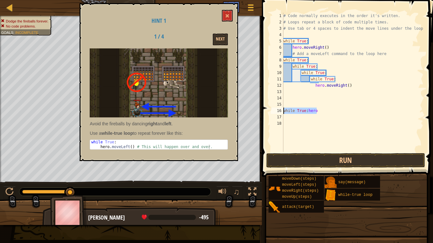
drag, startPoint x: 318, startPoint y: 109, endPoint x: 284, endPoint y: 108, distance: 33.9
click at [284, 108] on div "# Code normally executes in the order it's written. # Loops repeat a block of c…" at bounding box center [352, 89] width 141 height 152
type textarea "while True:hero"
click at [360, 159] on button "Run" at bounding box center [345, 160] width 159 height 15
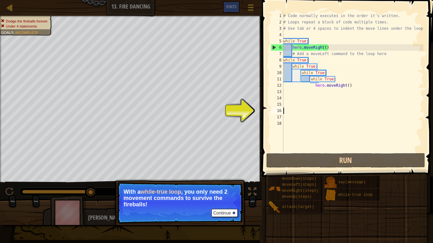
type textarea "h"
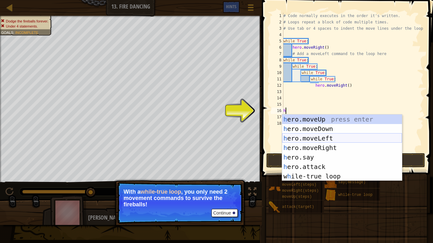
click at [320, 135] on div "h ero.moveUp press enter h ero.moveDown press enter h ero.moveLeft press enter …" at bounding box center [342, 158] width 120 height 86
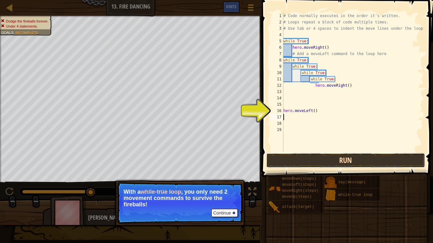
click at [307, 159] on button "Run" at bounding box center [345, 160] width 159 height 15
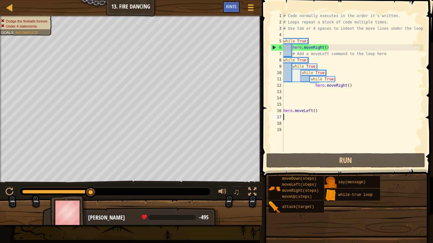
type textarea "h"
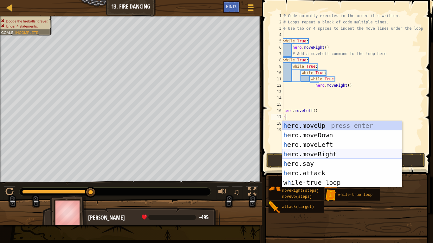
click at [315, 151] on div "h ero.moveUp press enter h ero.moveDown press enter h ero.moveLeft press enter …" at bounding box center [342, 164] width 120 height 86
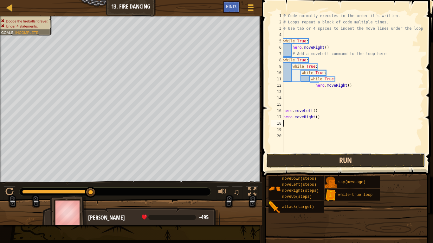
click at [316, 161] on button "Run" at bounding box center [345, 160] width 159 height 15
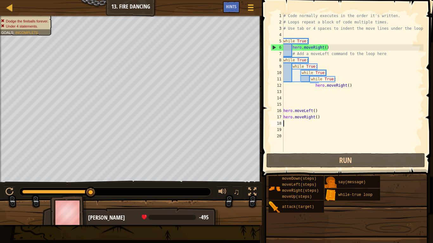
click at [310, 118] on div "# Code normally executes in the order it's written. # Loops repeat a block of c…" at bounding box center [352, 89] width 141 height 152
type textarea "hero.moveRight()"
drag, startPoint x: 321, startPoint y: 116, endPoint x: 277, endPoint y: 118, distance: 43.8
click at [277, 118] on div "hero.moveRight() 1 2 3 4 5 6 7 8 9 10 11 12 13 14 15 16 17 18 19 20 # Code norm…" at bounding box center [346, 82] width 154 height 139
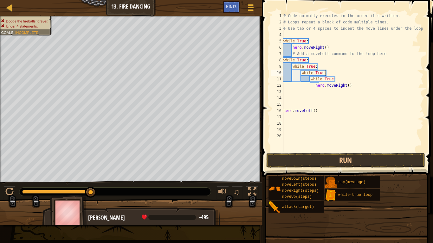
drag, startPoint x: 325, startPoint y: 70, endPoint x: 329, endPoint y: 71, distance: 4.3
click at [329, 71] on div "# Code normally executes in the order it's written. # Loops repeat a block of c…" at bounding box center [352, 89] width 141 height 152
click at [303, 78] on div "# Code normally executes in the order it's written. # Loops repeat a block of c…" at bounding box center [352, 89] width 141 height 152
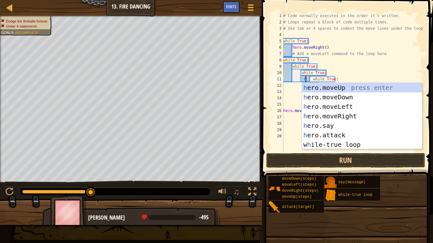
scroll to position [3, 3]
click at [339, 108] on div "h ero.moveUp press enter h ero.moveDown press enter h ero.moveLeft press enter …" at bounding box center [362, 126] width 120 height 86
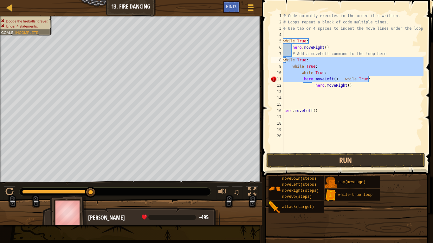
drag, startPoint x: 369, startPoint y: 79, endPoint x: 285, endPoint y: 61, distance: 85.9
click at [285, 61] on div "# Code normally executes in the order it's written. # Loops repeat a block of c…" at bounding box center [352, 89] width 141 height 152
type textarea "w"
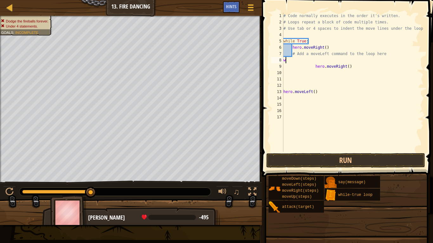
scroll to position [3, 0]
click at [313, 69] on div "# Code normally executes in the order it's written. # Loops repeat a block of c…" at bounding box center [352, 89] width 141 height 152
click at [308, 42] on div "# Code normally executes in the order it's written. # Loops repeat a block of c…" at bounding box center [352, 89] width 141 height 152
click at [306, 42] on div "# Code normally executes in the order it's written. # Loops repeat a block of c…" at bounding box center [352, 89] width 141 height 152
click at [316, 161] on button "Run" at bounding box center [345, 160] width 159 height 15
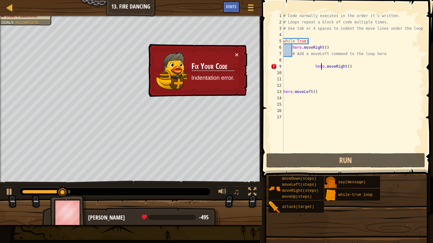
click at [322, 68] on div "# Code normally executes in the order it's written. # Loops repeat a block of c…" at bounding box center [352, 89] width 141 height 152
click at [313, 67] on div "# Code normally executes in the order it's written. # Loops repeat a block of c…" at bounding box center [352, 89] width 141 height 152
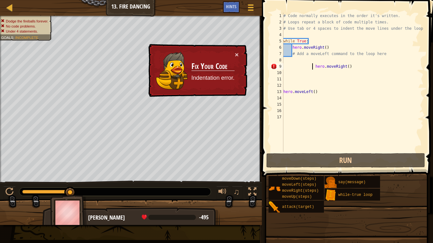
scroll to position [3, 4]
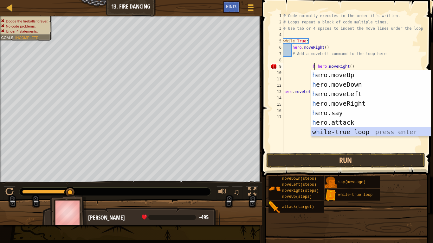
click at [360, 130] on div "h ero.moveUp press enter h ero.moveDown press enter h ero.moveLeft press enter …" at bounding box center [371, 113] width 120 height 86
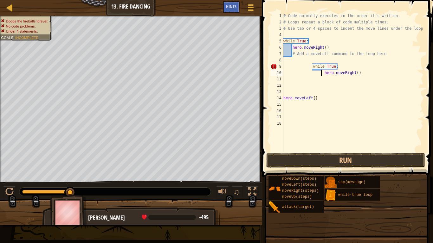
click at [286, 50] on div "# Code normally executes in the order it's written. # Loops repeat a block of c…" at bounding box center [352, 89] width 141 height 152
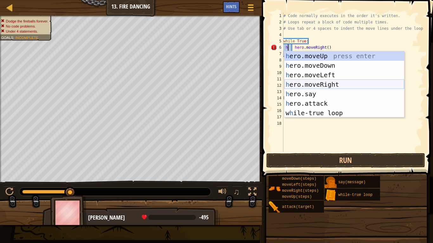
click at [324, 85] on div "h ero.moveUp press enter h ero.moveDown press enter h ero.moveLeft press enter …" at bounding box center [344, 94] width 120 height 86
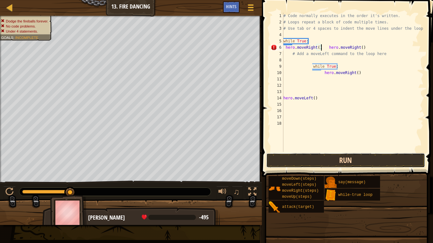
click at [342, 158] on button "Run" at bounding box center [345, 160] width 159 height 15
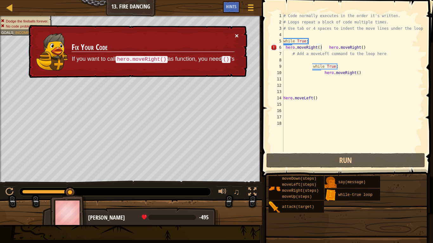
click at [238, 35] on button "×" at bounding box center [237, 37] width 4 height 7
drag, startPoint x: 322, startPoint y: 48, endPoint x: 296, endPoint y: 48, distance: 25.7
click at [296, 48] on div "# Code normally executes in the order it's written. # Loops repeat a block of c…" at bounding box center [352, 89] width 141 height 152
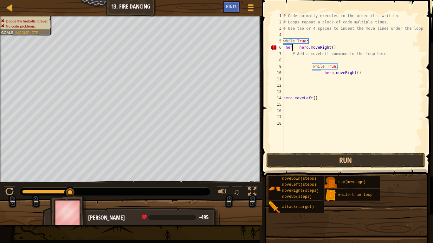
scroll to position [3, 2]
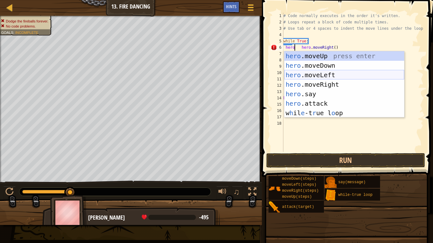
click at [320, 76] on div "hero .moveUp press enter hero .moveDown press enter hero .moveLeft press enter …" at bounding box center [344, 94] width 120 height 86
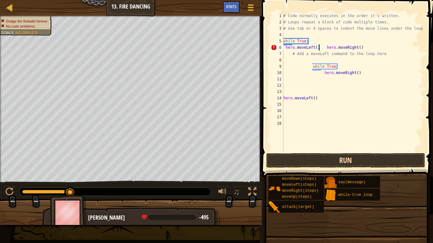
type textarea "hero.moveLeft() hero.moveRight()"
click at [317, 156] on button "Run" at bounding box center [345, 160] width 159 height 15
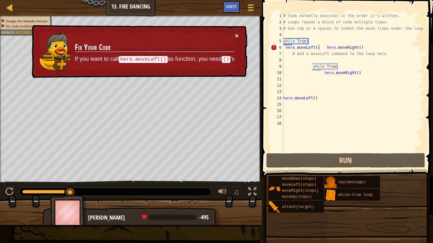
click at [235, 32] on button "×" at bounding box center [237, 35] width 4 height 7
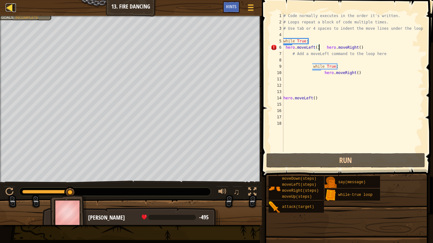
click at [10, 7] on div at bounding box center [10, 7] width 8 height 8
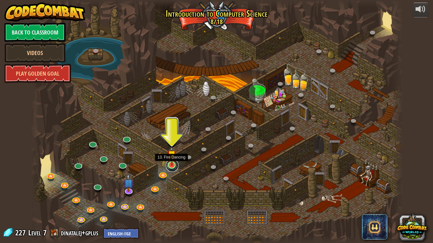
click at [171, 166] on link at bounding box center [172, 165] width 13 height 13
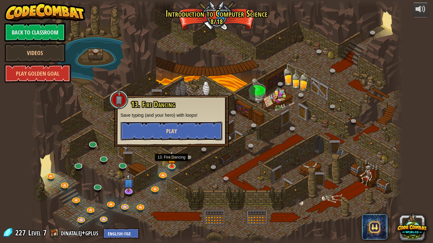
click at [162, 129] on button "Play" at bounding box center [171, 131] width 102 height 19
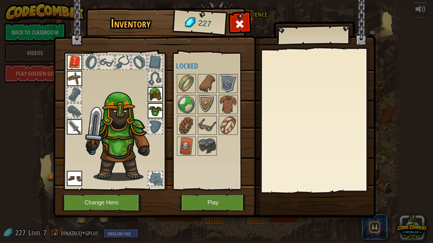
click at [210, 189] on img at bounding box center [214, 103] width 322 height 230
click at [201, 189] on button "Play" at bounding box center [213, 202] width 66 height 17
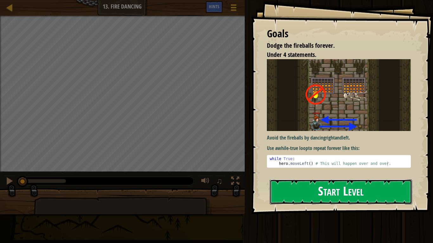
click at [298, 189] on button "Start Level" at bounding box center [341, 192] width 142 height 25
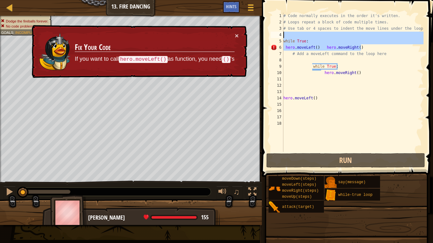
drag, startPoint x: 371, startPoint y: 47, endPoint x: 278, endPoint y: 37, distance: 93.3
click at [278, 37] on div "1 2 3 4 5 6 7 8 9 10 11 12 13 14 15 16 17 18 # Code normally executes in the or…" at bounding box center [346, 82] width 154 height 139
type textarea "while True:"
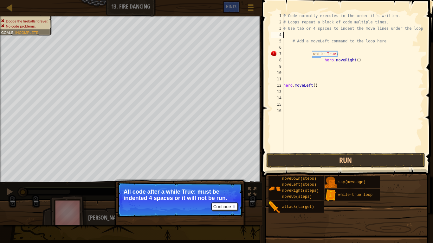
type textarea "h"
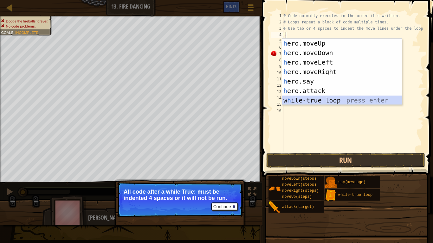
click at [331, 104] on div "h ero.moveUp press enter h ero.moveDown press enter h ero.moveLeft press enter …" at bounding box center [342, 82] width 120 height 86
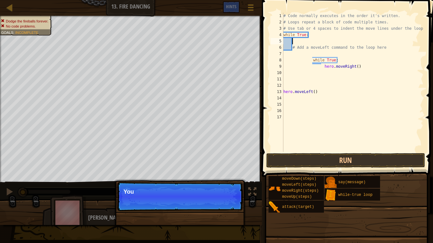
click at [287, 44] on div "# Code normally executes in the order it's written. # Loops repeat a block of c…" at bounding box center [352, 89] width 141 height 152
type textarea "h"
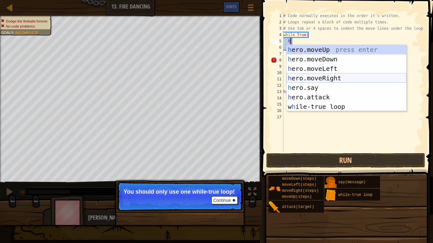
click at [318, 80] on div "h ero.moveUp press enter h ero.moveDown press enter h ero.moveLeft press enter …" at bounding box center [346, 88] width 120 height 86
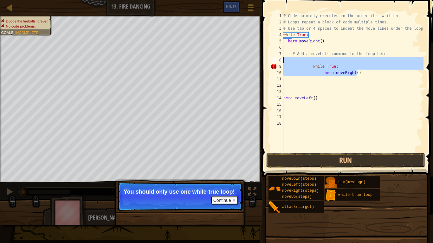
drag, startPoint x: 357, startPoint y: 72, endPoint x: 313, endPoint y: 62, distance: 45.2
click at [313, 62] on div "# Code normally executes in the order it's written. # Loops repeat a block of c…" at bounding box center [352, 89] width 141 height 152
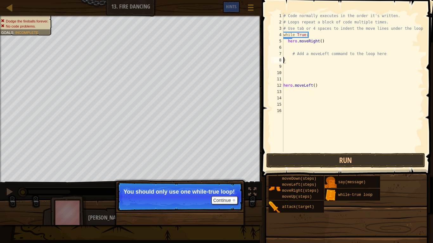
scroll to position [3, 0]
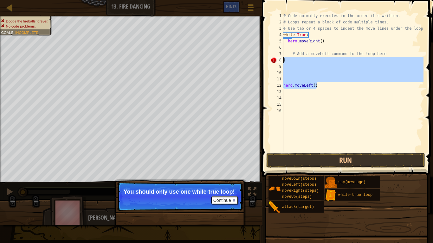
drag, startPoint x: 328, startPoint y: 88, endPoint x: 284, endPoint y: 59, distance: 52.9
click at [284, 59] on div "# Code normally executes in the order it's written. # Loops repeat a block of c…" at bounding box center [352, 89] width 141 height 152
type textarea ")"
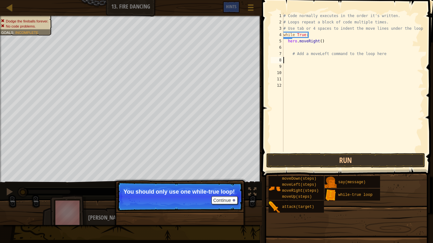
click at [304, 46] on div "# Code normally executes in the order it's written. # Loops repeat a block of c…" at bounding box center [352, 89] width 141 height 152
click at [329, 32] on div "# Code normally executes in the order it's written. # Loops repeat a block of c…" at bounding box center [352, 89] width 141 height 152
type textarea "while True:"
click at [354, 157] on button "Run" at bounding box center [345, 160] width 159 height 15
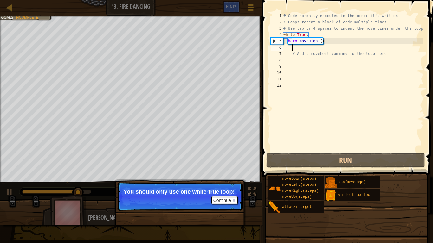
click at [299, 47] on div "# Code normally executes in the order it's written. # Loops repeat a block of c…" at bounding box center [352, 89] width 141 height 152
click at [290, 56] on div "# Code normally executes in the order it's written. # Loops repeat a block of c…" at bounding box center [352, 89] width 141 height 152
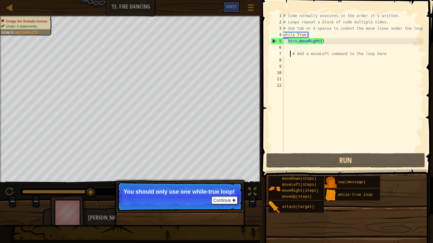
scroll to position [3, 1]
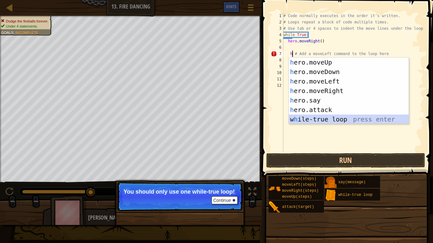
click at [329, 116] on div "h ero.moveUp press enter h ero.moveDown press enter h ero.moveLeft press enter …" at bounding box center [349, 101] width 120 height 86
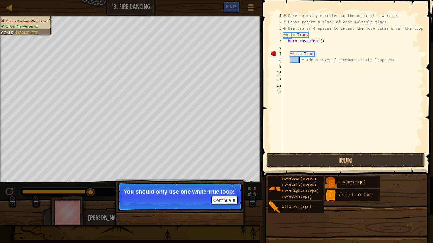
click at [293, 60] on div "# Code normally executes in the order it's written. # Loops repeat a block of c…" at bounding box center [352, 89] width 141 height 152
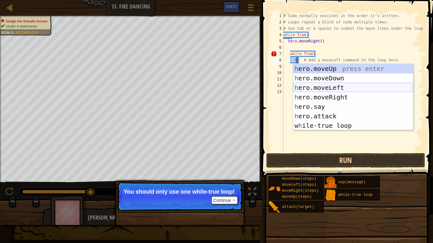
click at [331, 87] on div "h ero.moveUp press enter h ero.moveDown press enter h ero.moveLeft press enter …" at bounding box center [353, 107] width 120 height 86
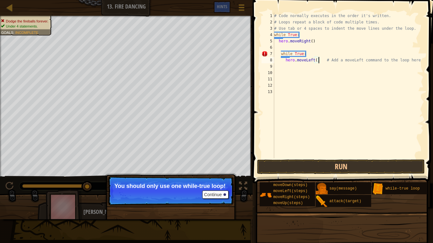
type textarea "hero.moveLeft() # Add a moveLeft command to the loop here"
click at [211, 189] on button "Continue" at bounding box center [215, 195] width 26 height 8
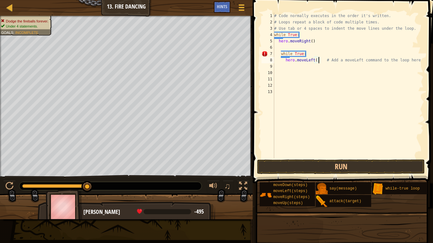
scroll to position [3, 6]
drag, startPoint x: 322, startPoint y: 62, endPoint x: 314, endPoint y: 61, distance: 7.5
click at [314, 61] on div "# Code normally executes in the order it's written. # Loops repeat a block of c…" at bounding box center [348, 92] width 150 height 158
click at [322, 66] on div "# Code normally executes in the order it's written. # Loops repeat a block of c…" at bounding box center [348, 92] width 150 height 158
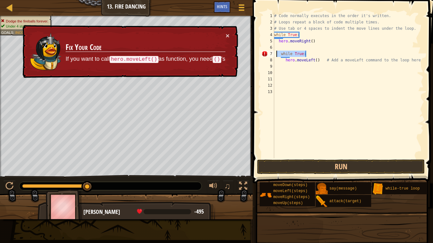
drag, startPoint x: 309, startPoint y: 55, endPoint x: 277, endPoint y: 52, distance: 31.8
click at [277, 52] on div "# Code normally executes in the order it's written. # Loops repeat a block of c…" at bounding box center [348, 92] width 150 height 158
type textarea "while True:"
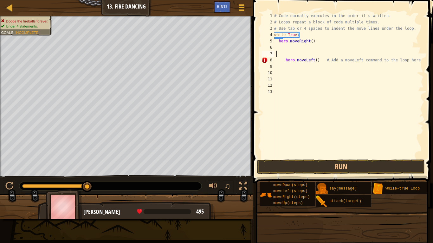
click at [293, 61] on div "# Code normally executes in the order it's written. # Loops repeat a block of c…" at bounding box center [348, 92] width 150 height 158
click at [318, 59] on div "# Code normally executes in the order it's written. # Loops repeat a block of c…" at bounding box center [348, 92] width 150 height 158
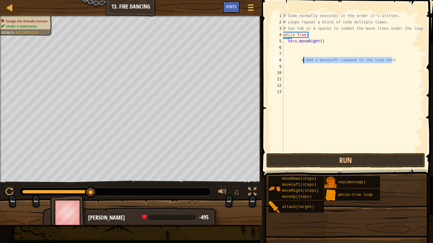
drag, startPoint x: 405, startPoint y: 59, endPoint x: 302, endPoint y: 58, distance: 102.7
click at [302, 58] on div "# Code normally executes in the order it's written. # Loops repeat a block of c…" at bounding box center [352, 89] width 141 height 152
type textarea "#"
type textarea "h"
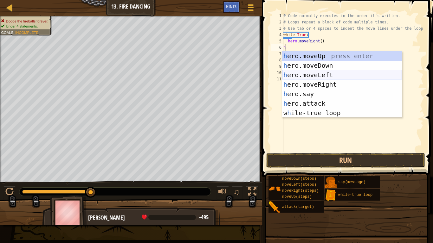
click at [322, 76] on div "h ero.moveUp press enter h ero.moveDown press enter h ero.moveLeft press enter …" at bounding box center [342, 94] width 120 height 86
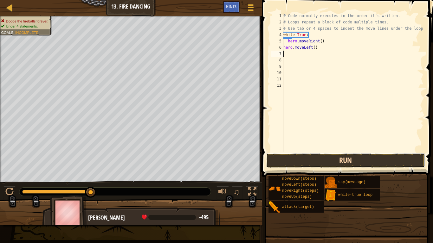
click at [318, 155] on button "Run" at bounding box center [345, 160] width 159 height 15
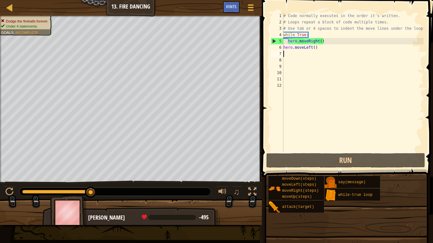
click at [300, 33] on div "# Code normally executes in the order it's written. # Loops repeat a block of c…" at bounding box center [352, 89] width 141 height 152
click at [317, 42] on div "# Code normally executes in the order it's written. # Loops repeat a block of c…" at bounding box center [352, 89] width 141 height 152
type textarea "hero.moveRight()"
click at [307, 53] on div "# Code normally executes in the order it's written. # Loops repeat a block of c…" at bounding box center [352, 89] width 141 height 152
click at [319, 43] on div "# Code normally executes in the order it's written. # Loops repeat a block of c…" at bounding box center [352, 89] width 141 height 152
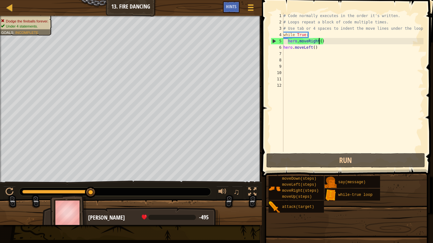
type textarea "hero.moveRight()"
click at [322, 42] on div "# Code normally executes in the order it's written. # Loops repeat a block of c…" at bounding box center [352, 89] width 141 height 152
click at [316, 42] on div "# Code normally executes in the order it's written. # Loops repeat a block of c…" at bounding box center [352, 89] width 141 height 152
click at [318, 42] on div "# Code normally executes in the order it's written. # Loops repeat a block of c…" at bounding box center [352, 89] width 141 height 152
click at [254, 6] on div at bounding box center [250, 7] width 9 height 9
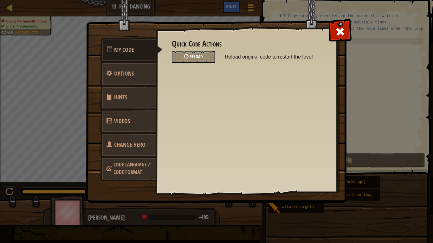
click at [193, 60] on div "Reload" at bounding box center [193, 57] width 43 height 12
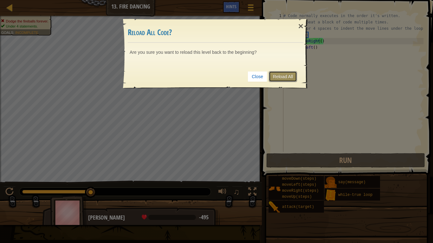
click at [277, 74] on link "Reload All" at bounding box center [283, 76] width 28 height 11
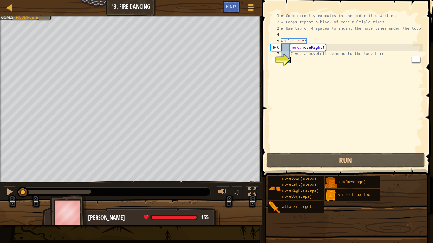
click at [281, 59] on div "8" at bounding box center [276, 60] width 10 height 6
click at [291, 59] on div "# Code normally executes in the order it's written. # Loops repeat a block of c…" at bounding box center [352, 89] width 144 height 152
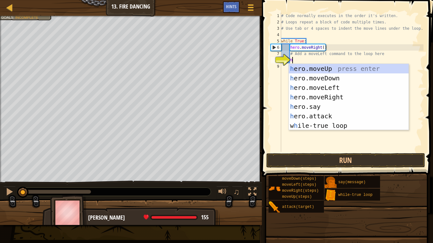
type textarea "he"
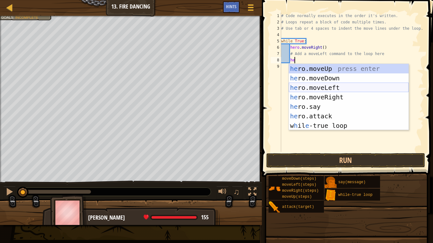
click at [323, 88] on div "he ro.moveUp press enter he ro.moveDown press enter he ro.moveLeft press enter …" at bounding box center [349, 107] width 120 height 86
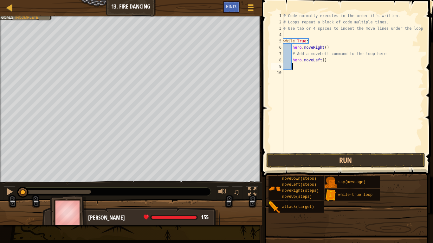
scroll to position [3, 1]
click at [347, 159] on button "Run" at bounding box center [345, 160] width 159 height 15
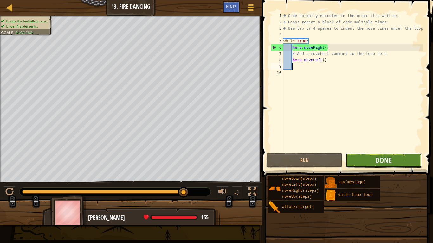
click at [355, 159] on button "Done" at bounding box center [383, 160] width 76 height 15
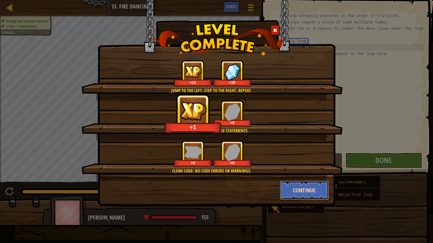
click at [303, 183] on button "Continue" at bounding box center [304, 190] width 49 height 19
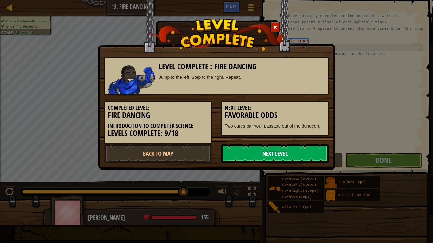
click at [277, 148] on link "Next Level" at bounding box center [274, 153] width 107 height 19
click at [275, 153] on link "Next Level" at bounding box center [274, 153] width 107 height 19
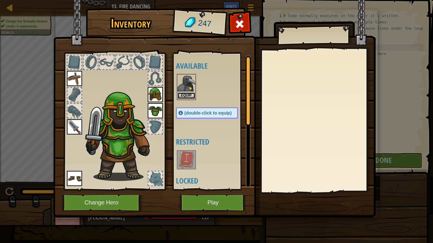
click at [190, 94] on button "Equip" at bounding box center [186, 96] width 18 height 7
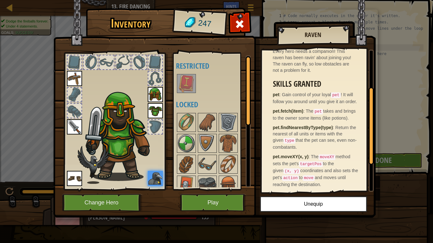
scroll to position [67, 0]
click at [228, 189] on button "Play" at bounding box center [213, 202] width 66 height 17
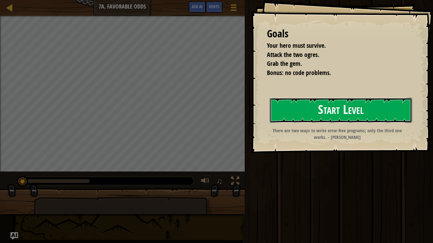
click at [337, 109] on button "Start Level" at bounding box center [341, 110] width 142 height 25
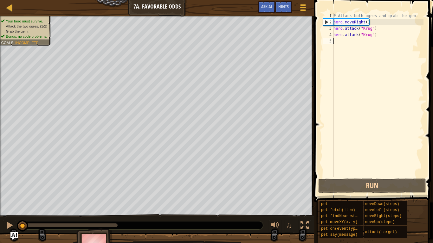
type textarea "h"
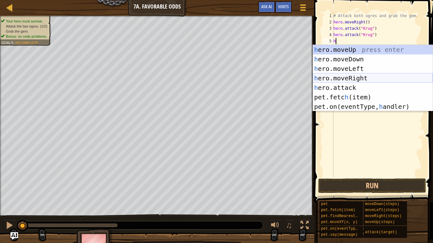
click at [354, 80] on div "h ero.moveUp press enter h ero.moveDown press enter h ero.moveLeft press enter …" at bounding box center [373, 88] width 120 height 86
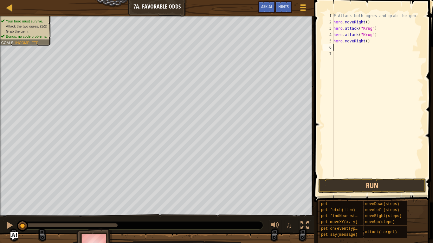
type textarea "h"
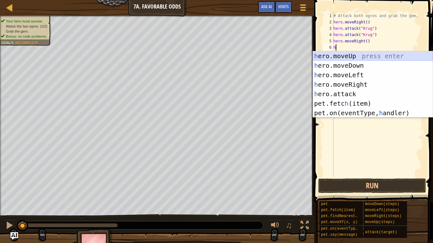
click at [342, 58] on div "h ero.moveUp press enter h ero.moveDown press enter h ero.moveLeft press enter …" at bounding box center [373, 94] width 120 height 86
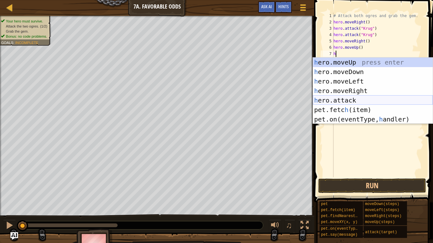
click at [336, 101] on div "h ero.moveUp press enter h ero.moveDown press enter h ero.moveLeft press enter …" at bounding box center [373, 101] width 120 height 86
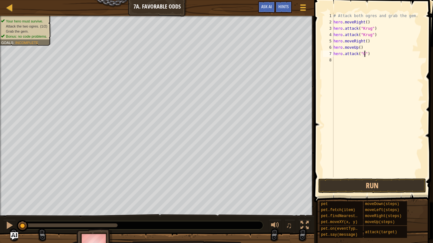
scroll to position [3, 5]
type textarea "hero.attack("Grump")"
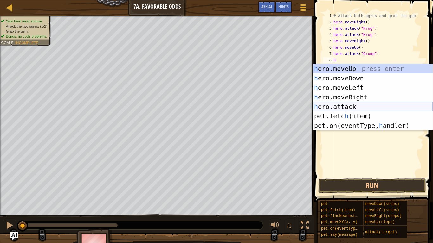
click at [346, 105] on div "h ero.moveUp press enter h ero.moveDown press enter h ero.moveLeft press enter …" at bounding box center [373, 107] width 120 height 86
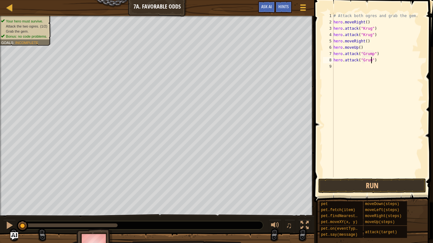
type textarea "hero.attack("Grump")"
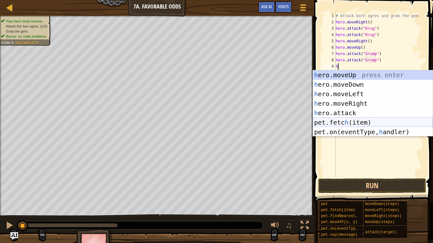
click at [351, 123] on div "h ero.moveUp press enter h ero.moveDown press enter h ero.moveLeft press enter …" at bounding box center [373, 113] width 120 height 86
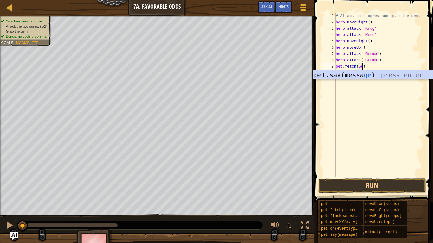
scroll to position [3, 4]
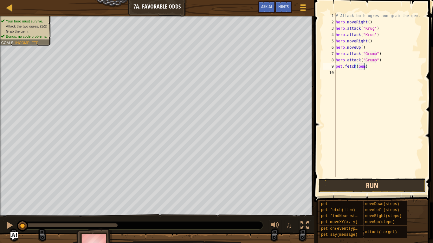
click at [368, 185] on button "Run" at bounding box center [372, 186] width 108 height 15
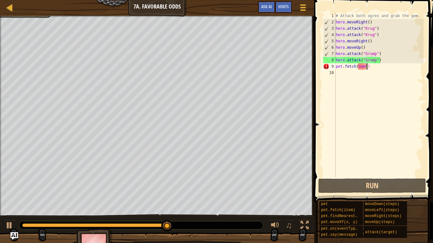
scroll to position [3, 4]
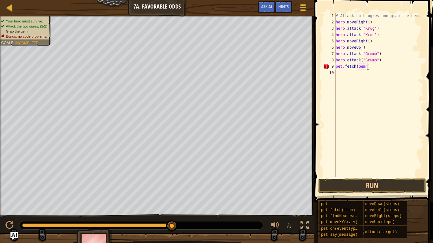
click at [358, 65] on div "# Attack both ogres and grab the gem. hero . moveRight ( ) hero . attack ( "[PE…" at bounding box center [378, 101] width 89 height 177
click at [395, 183] on button "Run" at bounding box center [372, 186] width 108 height 15
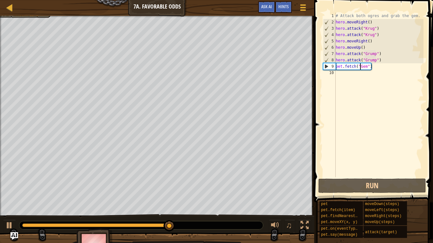
click at [369, 67] on div "# Attack both ogres and grab the gem. hero . moveRight ( ) hero . attack ( "[PE…" at bounding box center [378, 101] width 89 height 177
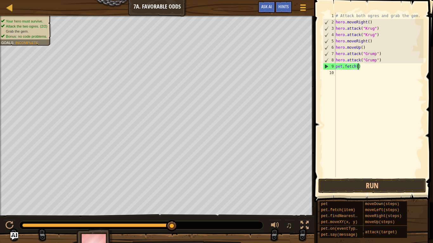
scroll to position [3, 3]
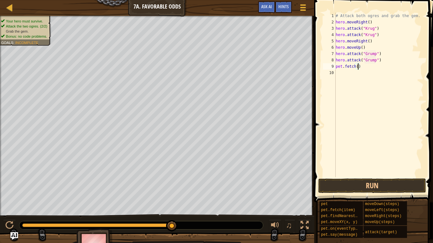
click at [361, 68] on div "# Attack both ogres and grab the gem. hero . moveRight ( ) hero . attack ( "[PE…" at bounding box center [378, 101] width 89 height 177
type textarea "p"
type textarea "h"
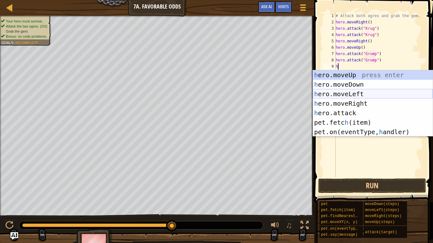
click at [351, 96] on div "h ero.moveUp press enter h ero.moveDown press enter h ero.moveLeft press enter …" at bounding box center [373, 113] width 120 height 86
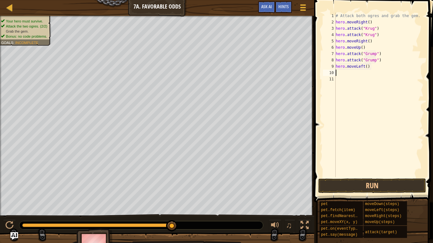
click at [366, 67] on div "# Attack both ogres and grab the gem. hero . moveRight ( ) hero . attack ( "[PE…" at bounding box center [378, 101] width 89 height 177
type textarea "hero.moveLeft(2)"
click at [366, 181] on button "Run" at bounding box center [372, 186] width 108 height 15
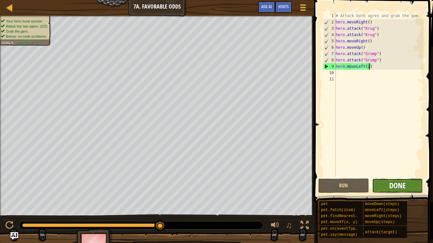
click at [404, 183] on span "Done" at bounding box center [397, 186] width 16 height 10
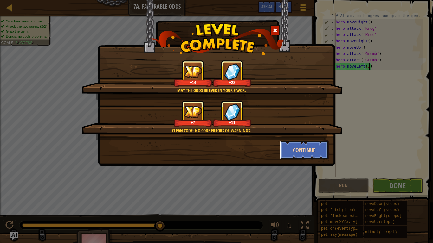
click at [299, 150] on button "Continue" at bounding box center [304, 150] width 49 height 19
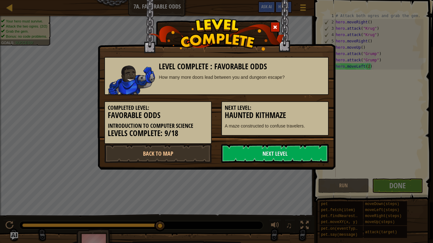
click at [299, 150] on link "Next Level" at bounding box center [274, 153] width 107 height 19
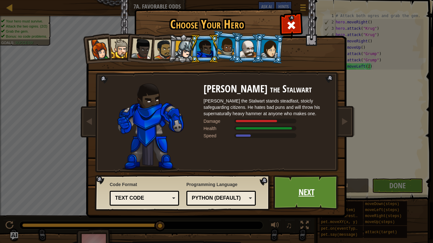
click at [297, 189] on link "Next" at bounding box center [306, 192] width 66 height 35
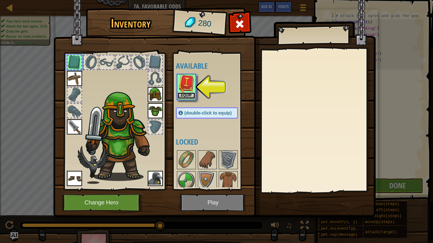
click at [188, 94] on button "Equip" at bounding box center [186, 96] width 18 height 7
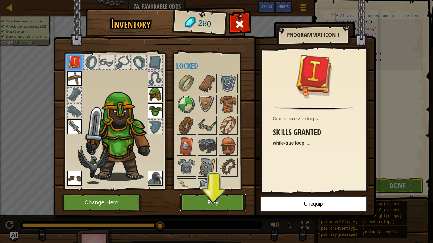
click at [218, 189] on button "Play" at bounding box center [213, 202] width 66 height 17
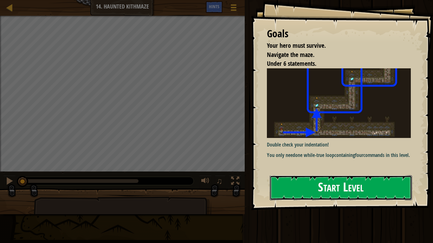
click at [326, 189] on button "Start Level" at bounding box center [341, 188] width 142 height 25
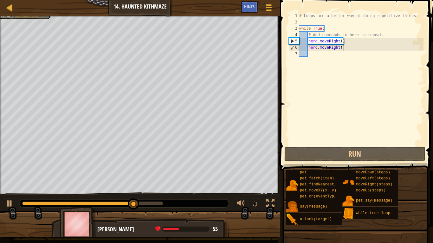
click at [344, 47] on div "# Loops are a better way of doing repetitive things. while True : # Add command…" at bounding box center [360, 86] width 125 height 146
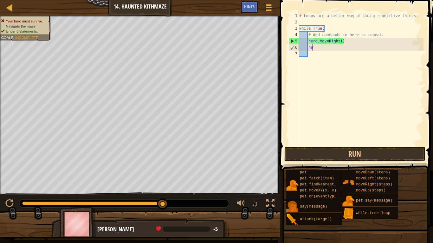
type textarea "h"
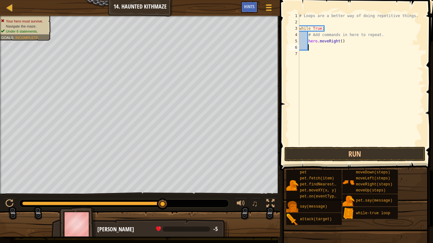
type textarea "h"
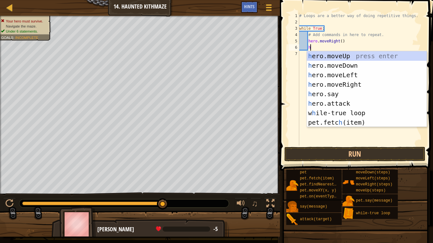
scroll to position [3, 1]
click at [339, 57] on div "h ero.moveUp press enter h ero.moveDown press enter h ero.moveLeft press enter …" at bounding box center [367, 98] width 120 height 95
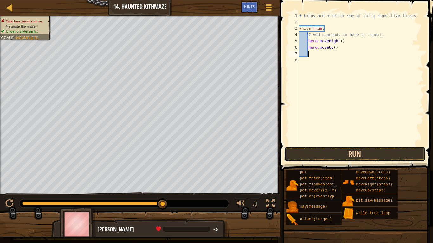
click at [363, 156] on button "Run" at bounding box center [354, 154] width 141 height 15
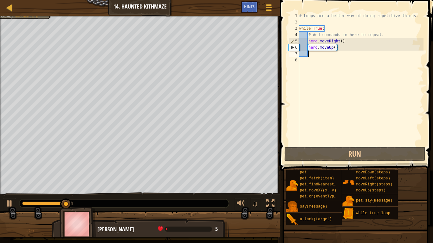
click at [336, 45] on div "# Loops are a better way of doing repetitive things. while True : # Add command…" at bounding box center [360, 86] width 125 height 146
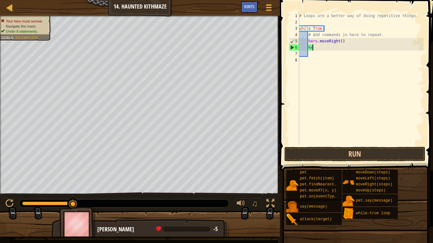
type textarea "h"
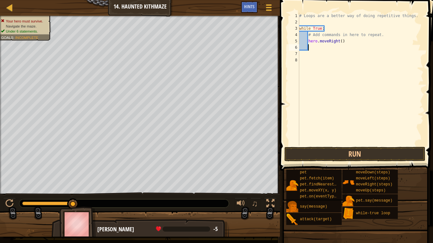
type textarea "h"
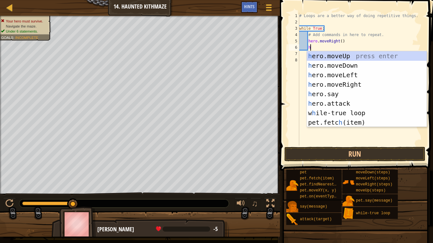
scroll to position [3, 1]
click at [341, 81] on div "h ero.moveUp press enter h ero.moveDown press enter h ero.moveLeft press enter …" at bounding box center [367, 98] width 120 height 95
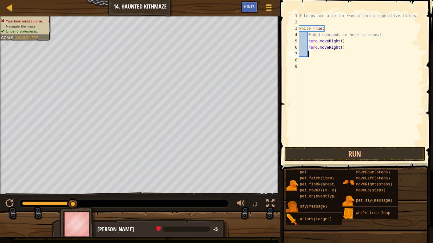
type textarea "h"
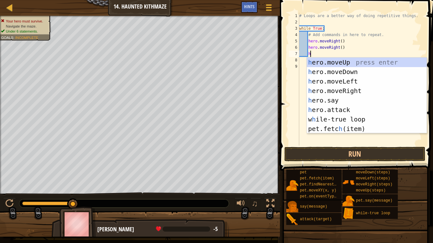
scroll to position [3, 1]
click at [336, 62] on div "h ero.moveUp press enter h ero.moveDown press enter h ero.moveLeft press enter …" at bounding box center [367, 105] width 120 height 95
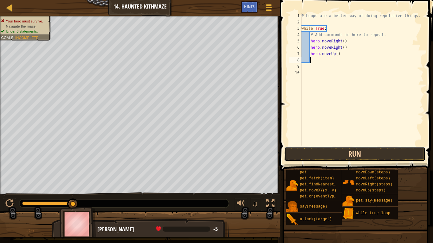
click at [355, 161] on button "Run" at bounding box center [354, 154] width 141 height 15
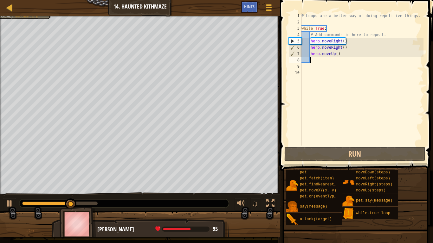
type textarea "h"
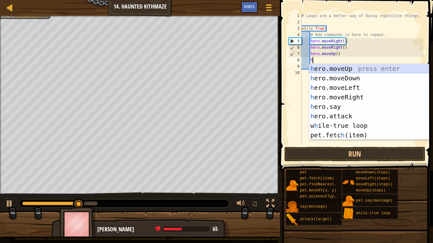
click at [335, 69] on div "h ero.moveUp press enter h ero.moveDown press enter h ero.moveLeft press enter …" at bounding box center [369, 111] width 120 height 95
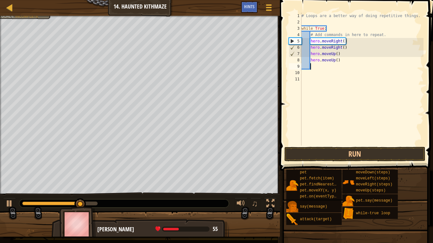
scroll to position [3, 1]
type textarea "h"
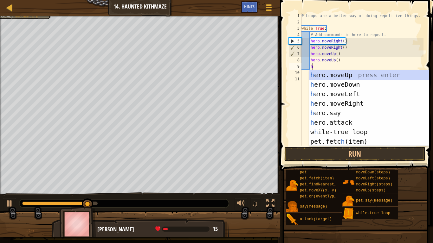
scroll to position [3, 1]
click at [350, 103] on div "h ero.moveUp press enter h ero.moveDown press enter h ero.moveLeft press enter …" at bounding box center [369, 117] width 120 height 95
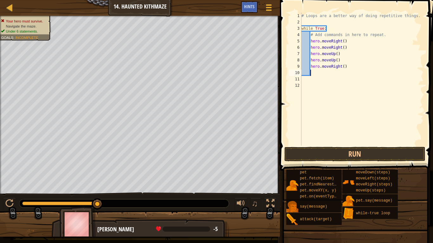
type textarea "h"
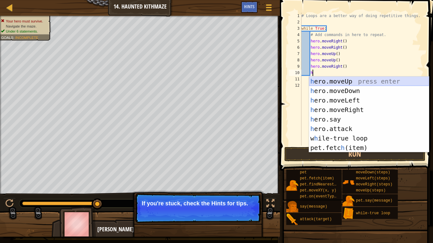
click at [334, 79] on div "h ero.moveUp press enter h ero.moveDown press enter h ero.moveLeft press enter …" at bounding box center [369, 124] width 120 height 95
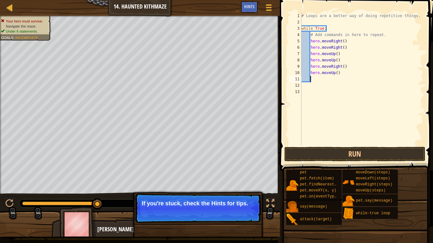
scroll to position [3, 1]
click at [350, 149] on button "Run" at bounding box center [354, 154] width 141 height 15
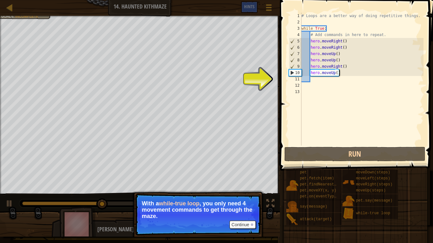
click at [338, 72] on div "# Loops are a better way of doing repetitive things. while True : # Add command…" at bounding box center [361, 86] width 123 height 146
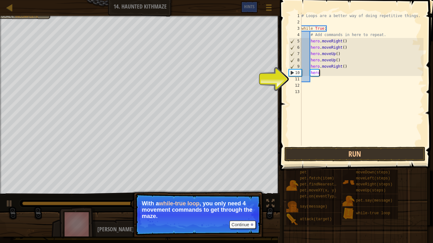
type textarea "hero."
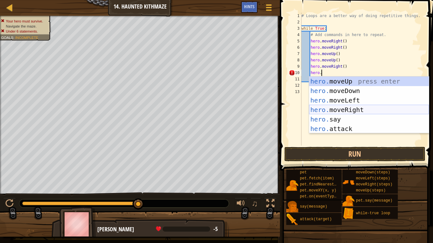
click at [351, 108] on div "hero. moveUp press enter hero. moveDown press enter hero. moveLeft press enter …" at bounding box center [369, 115] width 120 height 76
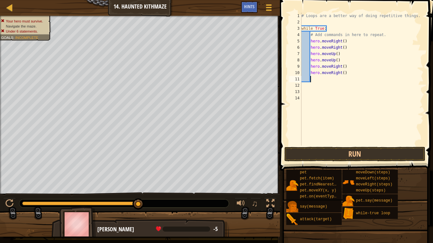
scroll to position [3, 1]
type textarea "h"
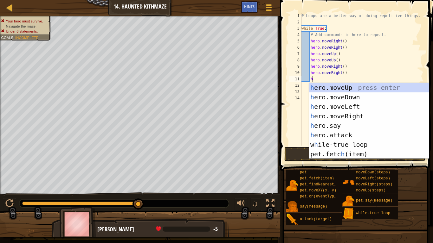
scroll to position [3, 1]
click at [348, 84] on div "h ero.moveUp press enter h ero.moveDown press enter h ero.moveLeft press enter …" at bounding box center [369, 130] width 120 height 95
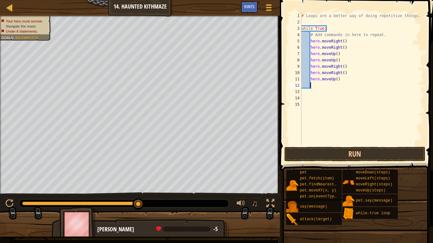
type textarea "h"
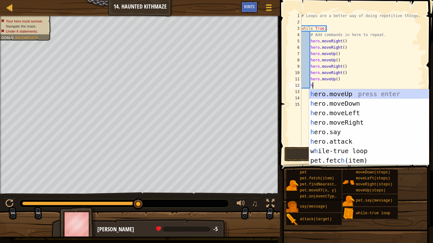
scroll to position [3, 1]
click at [337, 93] on div "h ero.moveUp press enter h ero.moveDown press enter h ero.moveLeft press enter …" at bounding box center [369, 136] width 120 height 95
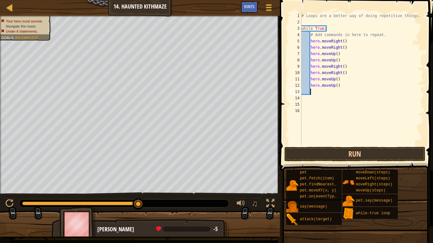
scroll to position [3, 1]
type textarea "h"
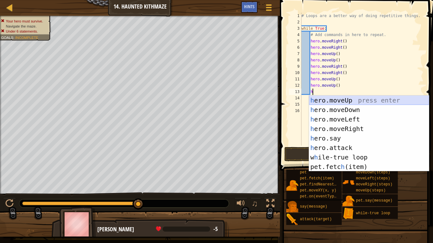
click at [337, 99] on div "h ero.moveUp press enter h ero.moveDown press enter h ero.moveLeft press enter …" at bounding box center [369, 143] width 120 height 95
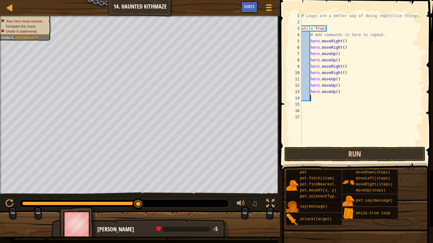
scroll to position [3, 1]
drag, startPoint x: 340, startPoint y: 93, endPoint x: 310, endPoint y: 85, distance: 30.9
click at [310, 85] on div "# Loops are a better way of doing repetitive things. while True : # Add command…" at bounding box center [361, 86] width 123 height 146
type textarea "hero.moveUp() hero.moveUp()"
click at [336, 79] on div "# Loops are a better way of doing repetitive things. while True : # Add command…" at bounding box center [361, 86] width 123 height 146
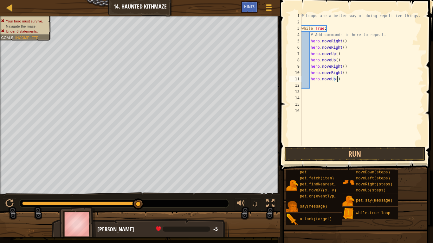
scroll to position [3, 5]
click at [372, 152] on button "Run" at bounding box center [354, 154] width 141 height 15
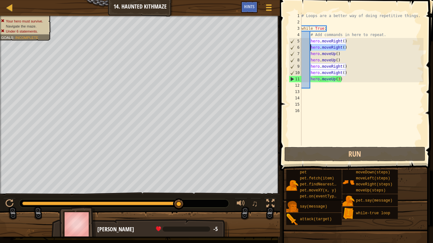
drag, startPoint x: 347, startPoint y: 47, endPoint x: 311, endPoint y: 47, distance: 36.1
click at [311, 47] on div "# Loops are a better way of doing repetitive things. while True : # Add command…" at bounding box center [361, 86] width 123 height 146
type textarea "hero.moveRight()"
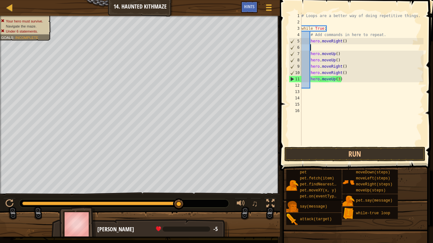
scroll to position [3, 1]
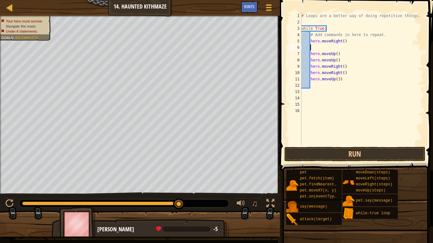
click at [344, 39] on div "# Loops are a better way of doing repetitive things. while True : # Add command…" at bounding box center [361, 86] width 123 height 146
drag, startPoint x: 339, startPoint y: 59, endPoint x: 309, endPoint y: 60, distance: 30.1
click at [309, 60] on div "# Loops are a better way of doing repetitive things. while True : # Add command…" at bounding box center [361, 86] width 123 height 146
type textarea "hero.moveUp()"
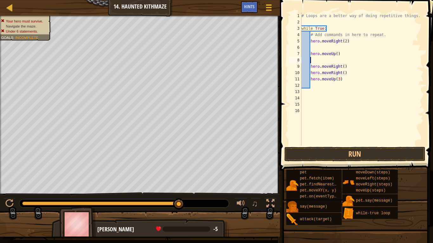
scroll to position [3, 1]
click at [336, 53] on div "# Loops are a better way of doing repetitive things. while True : # Add command…" at bounding box center [361, 86] width 123 height 146
drag, startPoint x: 345, startPoint y: 74, endPoint x: 310, endPoint y: 71, distance: 34.9
click at [310, 71] on div "# Loops are a better way of doing repetitive things. while True : # Add command…" at bounding box center [361, 86] width 123 height 146
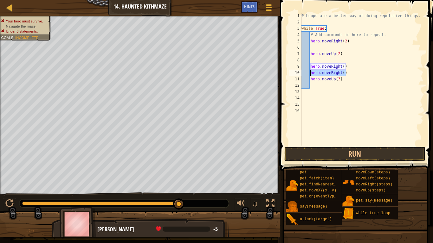
type textarea "hero.moveRight()"
click at [344, 65] on div "# Loops are a better way of doing repetitive things. while True : # Add command…" at bounding box center [361, 86] width 123 height 146
type textarea "hero.moveRight(2)"
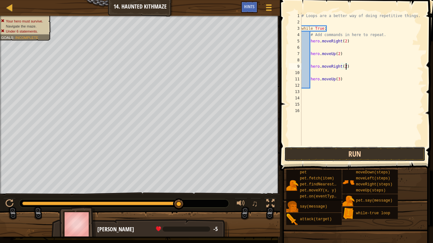
click at [348, 157] on button "Run" at bounding box center [354, 154] width 141 height 15
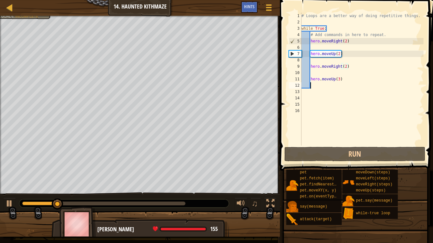
click at [317, 84] on div "# Loops are a better way of doing repetitive things. while True : # Add command…" at bounding box center [361, 86] width 123 height 146
type textarea "h"
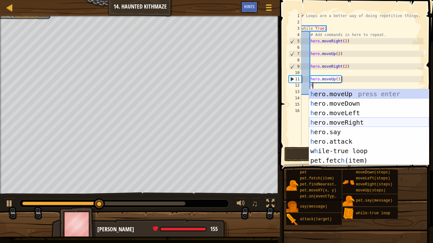
click at [351, 123] on div "h ero.moveUp press enter h ero.moveDown press enter h ero.moveLeft press enter …" at bounding box center [369, 136] width 120 height 95
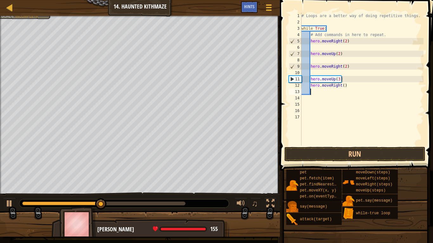
scroll to position [3, 1]
click at [343, 85] on div "# Loops are a better way of doing repetitive things. while True : # Add command…" at bounding box center [361, 86] width 123 height 146
type textarea "hero.moveRight(2)"
type textarea "h"
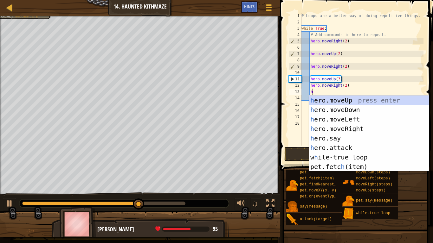
scroll to position [3, 1]
click at [349, 99] on div "h ero.moveUp press enter h ero.moveDown press enter h ero.moveLeft press enter …" at bounding box center [369, 143] width 120 height 95
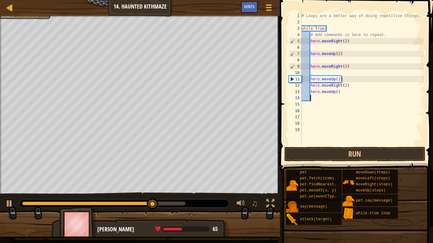
scroll to position [3, 1]
click at [336, 92] on div "# Loops are a better way of doing repetitive things. while True : # Add command…" at bounding box center [361, 86] width 123 height 146
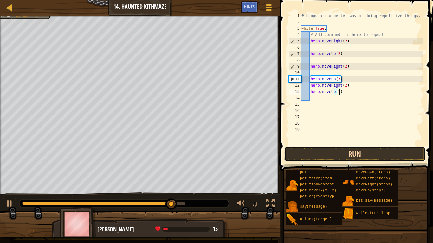
click at [370, 151] on button "Run" at bounding box center [354, 154] width 141 height 15
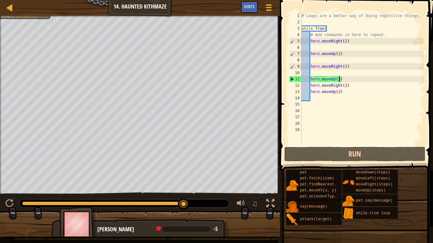
click at [339, 79] on div "# Loops are a better way of doing repetitive things. while True : # Add command…" at bounding box center [361, 86] width 123 height 146
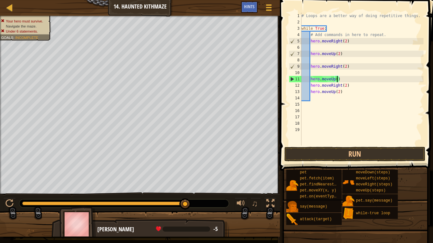
scroll to position [3, 5]
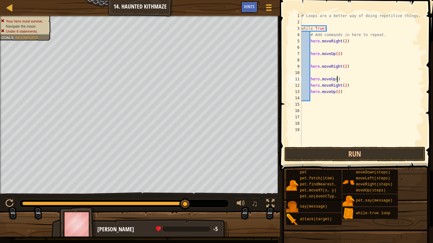
type textarea "hero.moveUp(2)"
click at [348, 145] on div "# Loops are a better way of doing repetitive things. while True : # Add command…" at bounding box center [361, 86] width 123 height 146
click at [355, 150] on button "Run" at bounding box center [354, 154] width 141 height 15
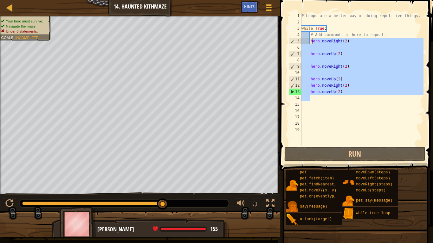
drag, startPoint x: 343, startPoint y: 97, endPoint x: 312, endPoint y: 41, distance: 63.8
click at [312, 41] on div "# Loops are a better way of doing repetitive things. while True : # Add command…" at bounding box center [361, 86] width 123 height 146
type textarea "h"
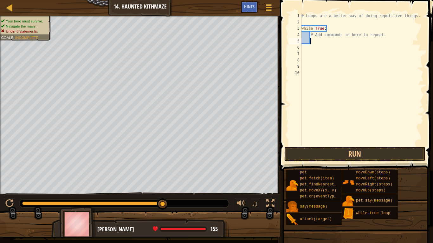
type textarea "6"
type textarea "h"
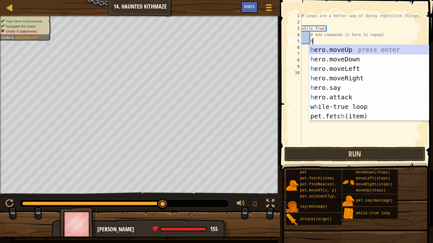
scroll to position [3, 1]
click at [348, 79] on div "h ero.moveUp press enter h ero.moveDown press enter h ero.moveLeft press enter …" at bounding box center [369, 92] width 120 height 95
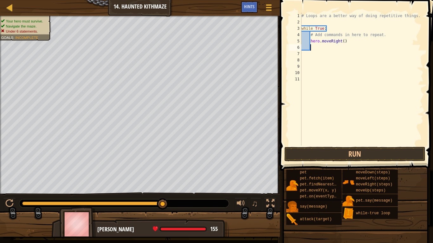
click at [343, 40] on div "# Loops are a better way of doing repetitive things. while True : # Add command…" at bounding box center [361, 86] width 123 height 146
type textarea "hero.moveRight(6)"
click at [325, 50] on div "# Loops are a better way of doing repetitive things. while True : # Add command…" at bounding box center [361, 86] width 123 height 146
type textarea "h"
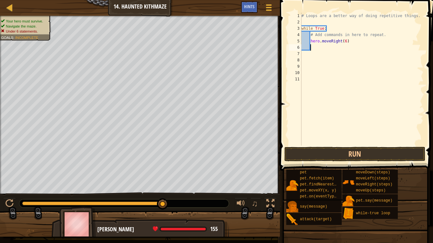
scroll to position [3, 1]
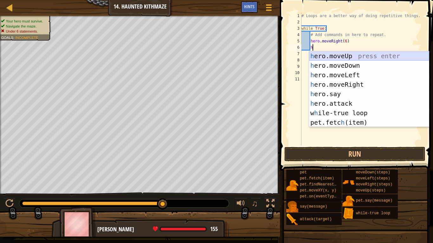
click at [339, 55] on div "h ero.moveUp press enter h ero.moveDown press enter h ero.moveLeft press enter …" at bounding box center [369, 98] width 120 height 95
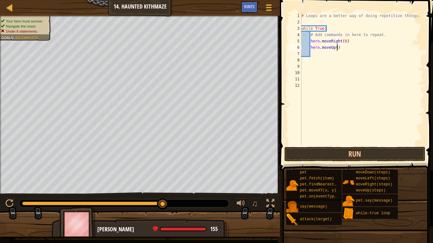
click at [337, 48] on div "# Loops are a better way of doing repetitive things. while True : # Add command…" at bounding box center [361, 86] width 123 height 146
click at [386, 154] on button "Run" at bounding box center [354, 154] width 141 height 15
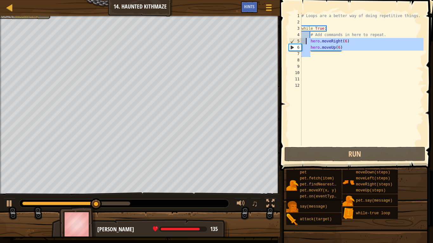
drag, startPoint x: 368, startPoint y: 54, endPoint x: 306, endPoint y: 42, distance: 63.6
click at [306, 42] on div "# Loops are a better way of doing repetitive things. while True : # Add command…" at bounding box center [361, 86] width 123 height 146
type textarea "hero.moveRight(6) hero.moveUp(6)"
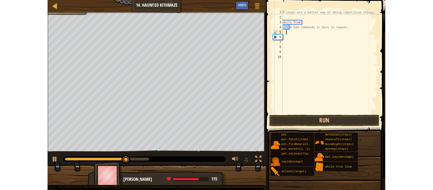
scroll to position [3, 0]
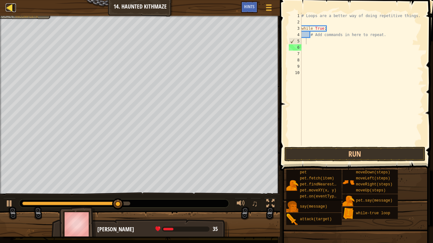
click at [11, 10] on div at bounding box center [10, 7] width 8 height 8
